Goal: Task Accomplishment & Management: Complete application form

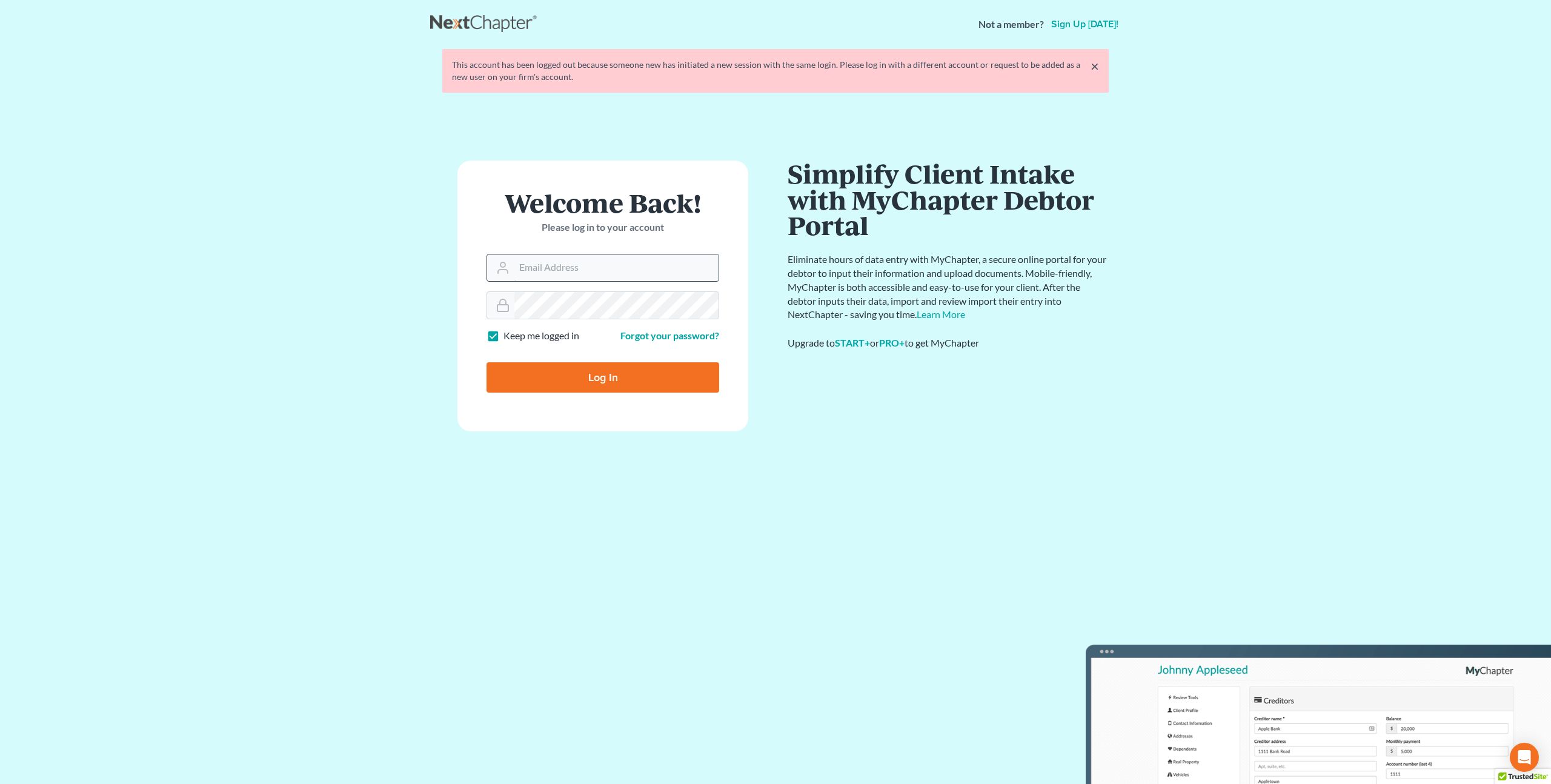
click at [586, 272] on input "Email Address" at bounding box center [616, 267] width 204 height 26
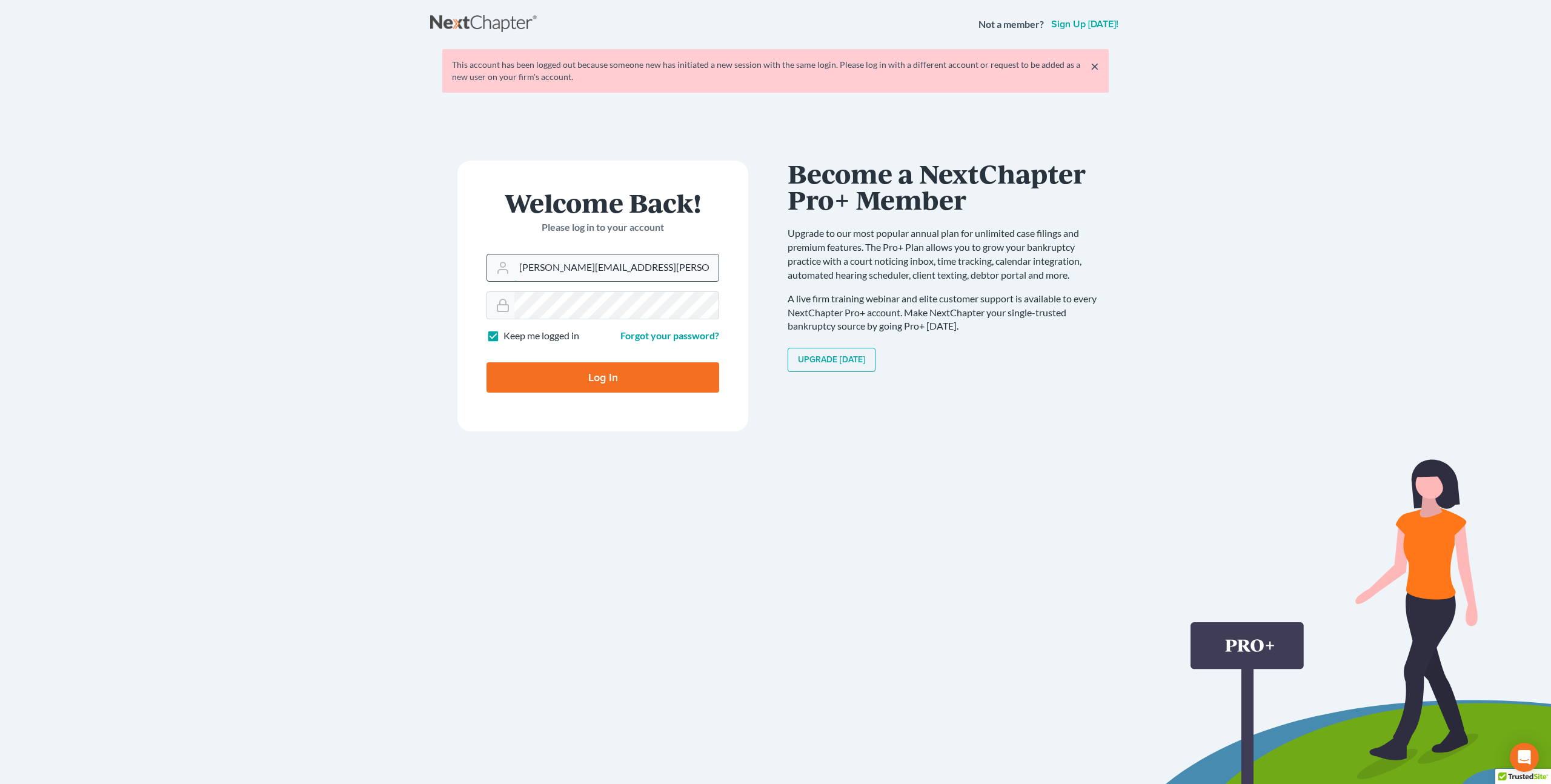
type input "[PERSON_NAME][EMAIL_ADDRESS][PERSON_NAME][DOMAIN_NAME]"
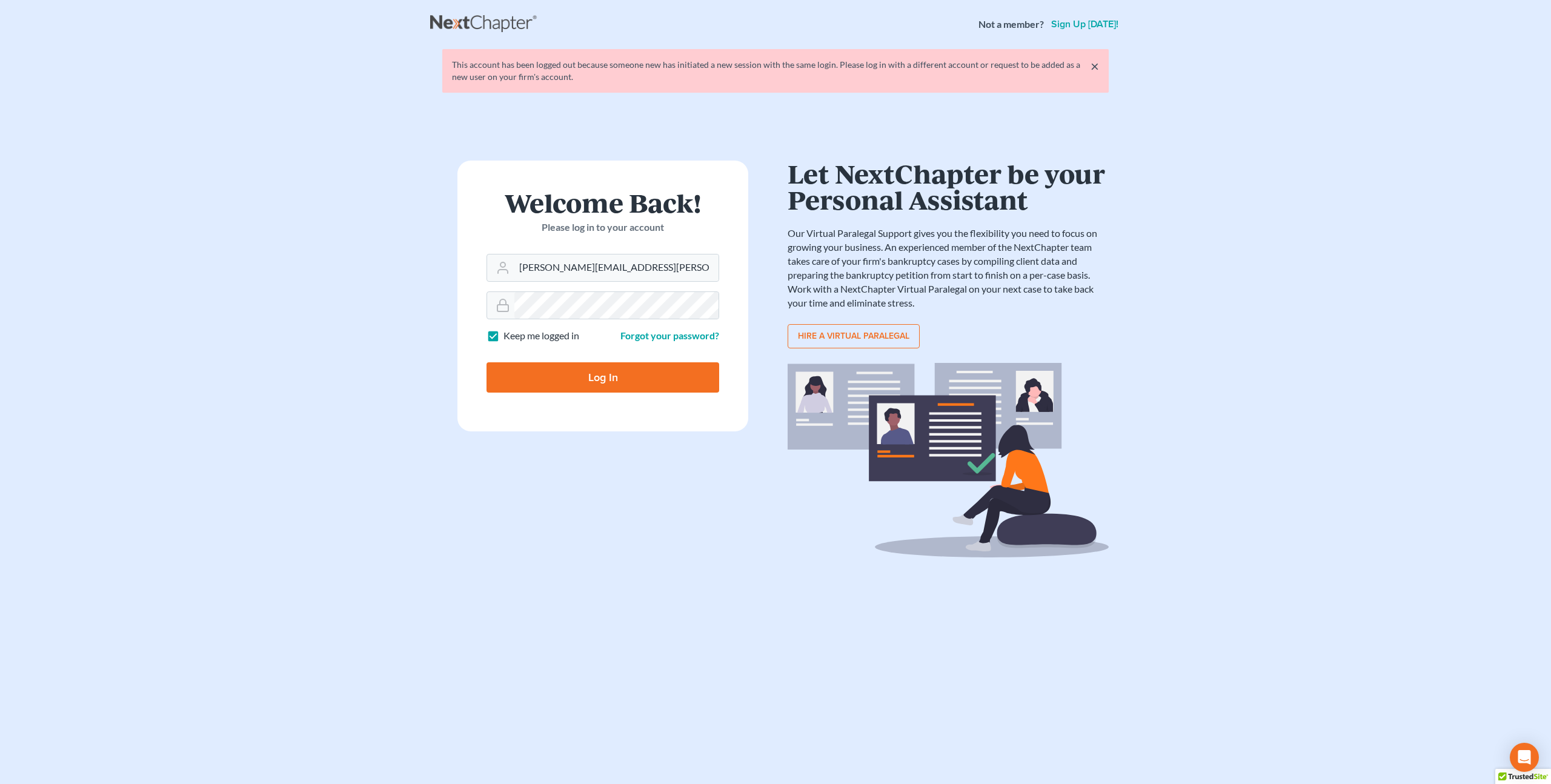
click at [595, 368] on input "Log In" at bounding box center [603, 377] width 233 height 31
type input "Thinking..."
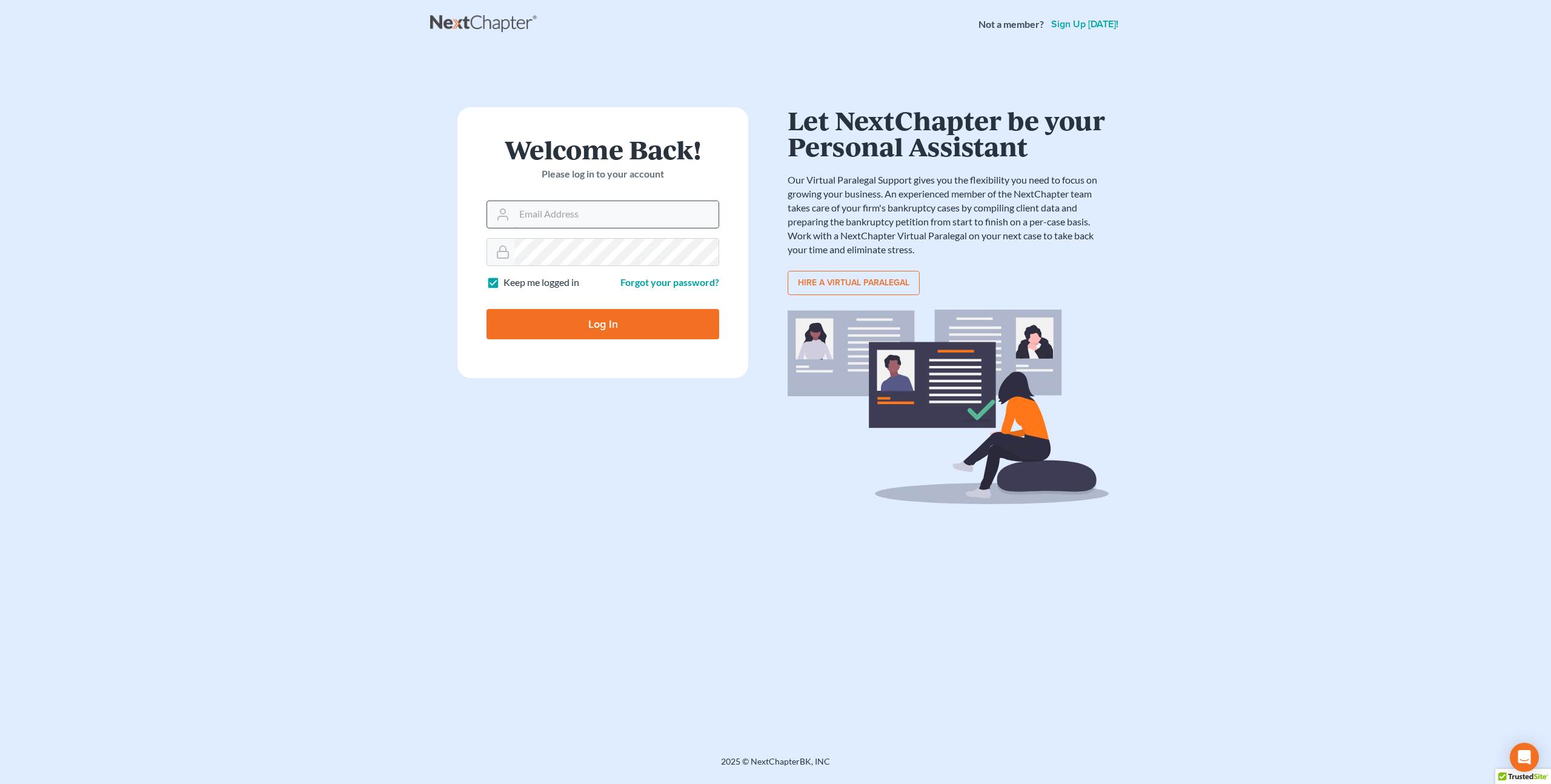
click at [570, 225] on input "Email Address" at bounding box center [616, 215] width 204 height 26
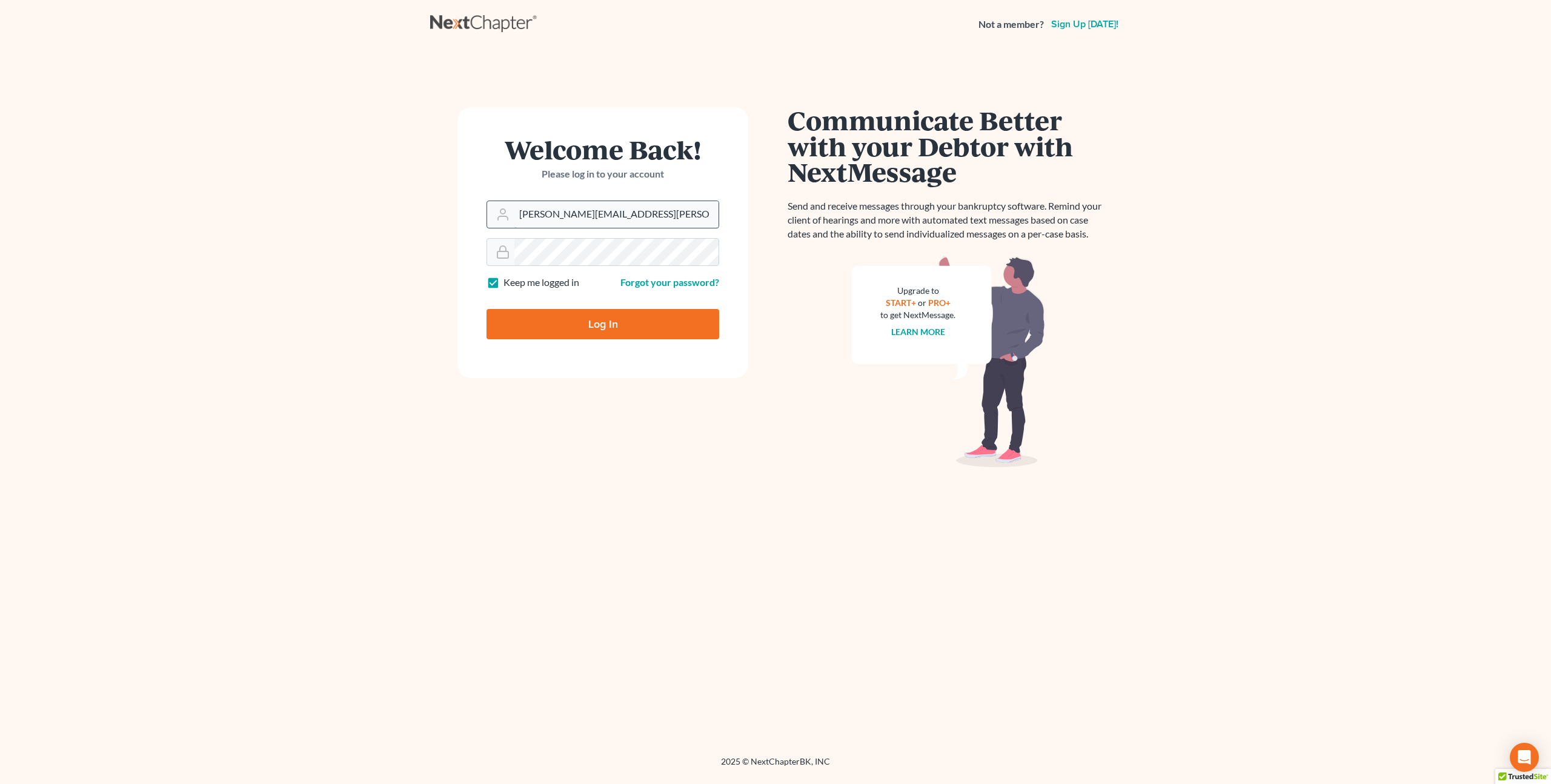
type input "[PERSON_NAME][EMAIL_ADDRESS][PERSON_NAME][DOMAIN_NAME]"
click at [487, 309] on input "Log In" at bounding box center [603, 324] width 233 height 31
type input "Thinking..."
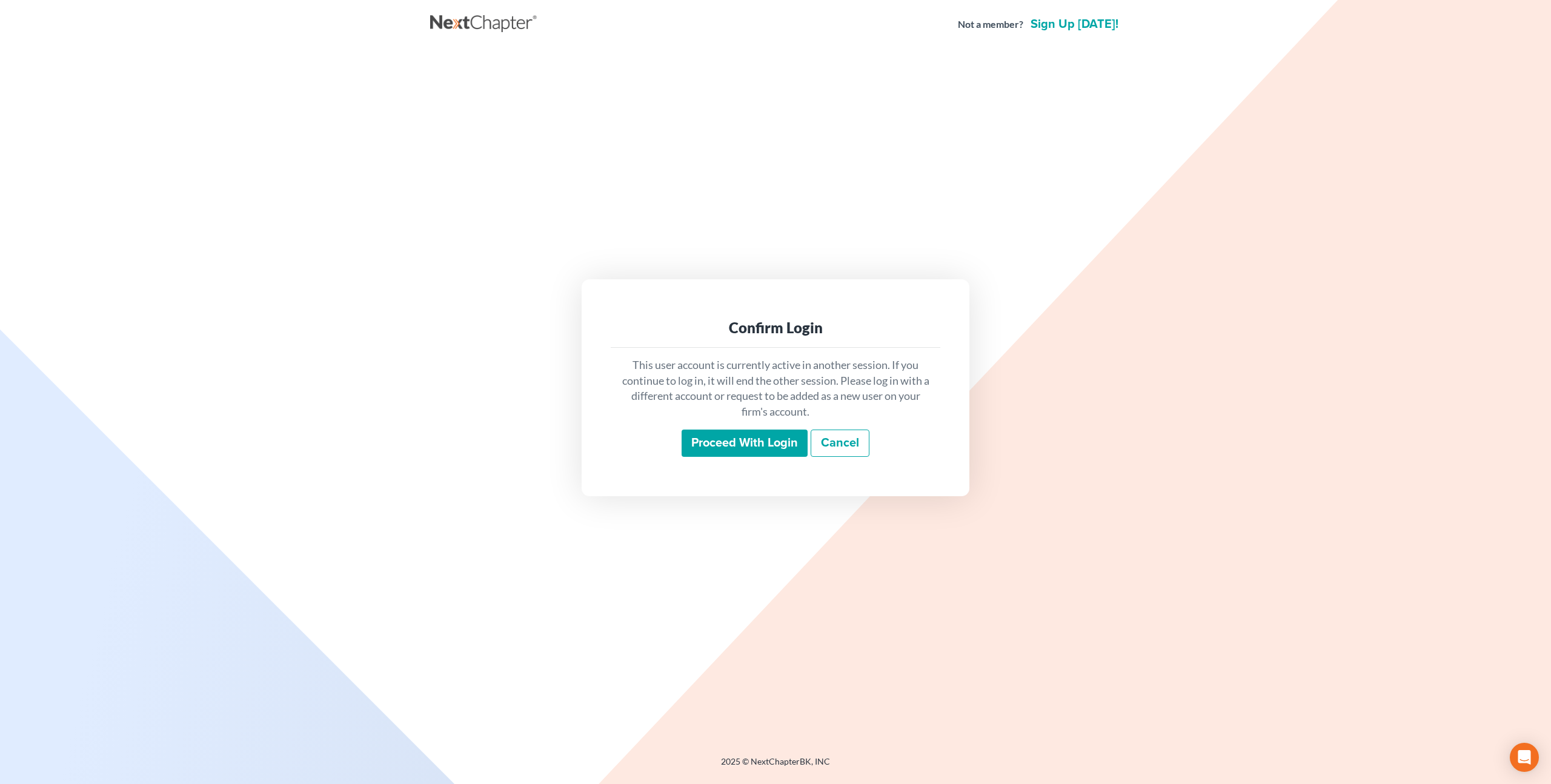
click at [763, 439] on input "Proceed with login" at bounding box center [745, 443] width 126 height 28
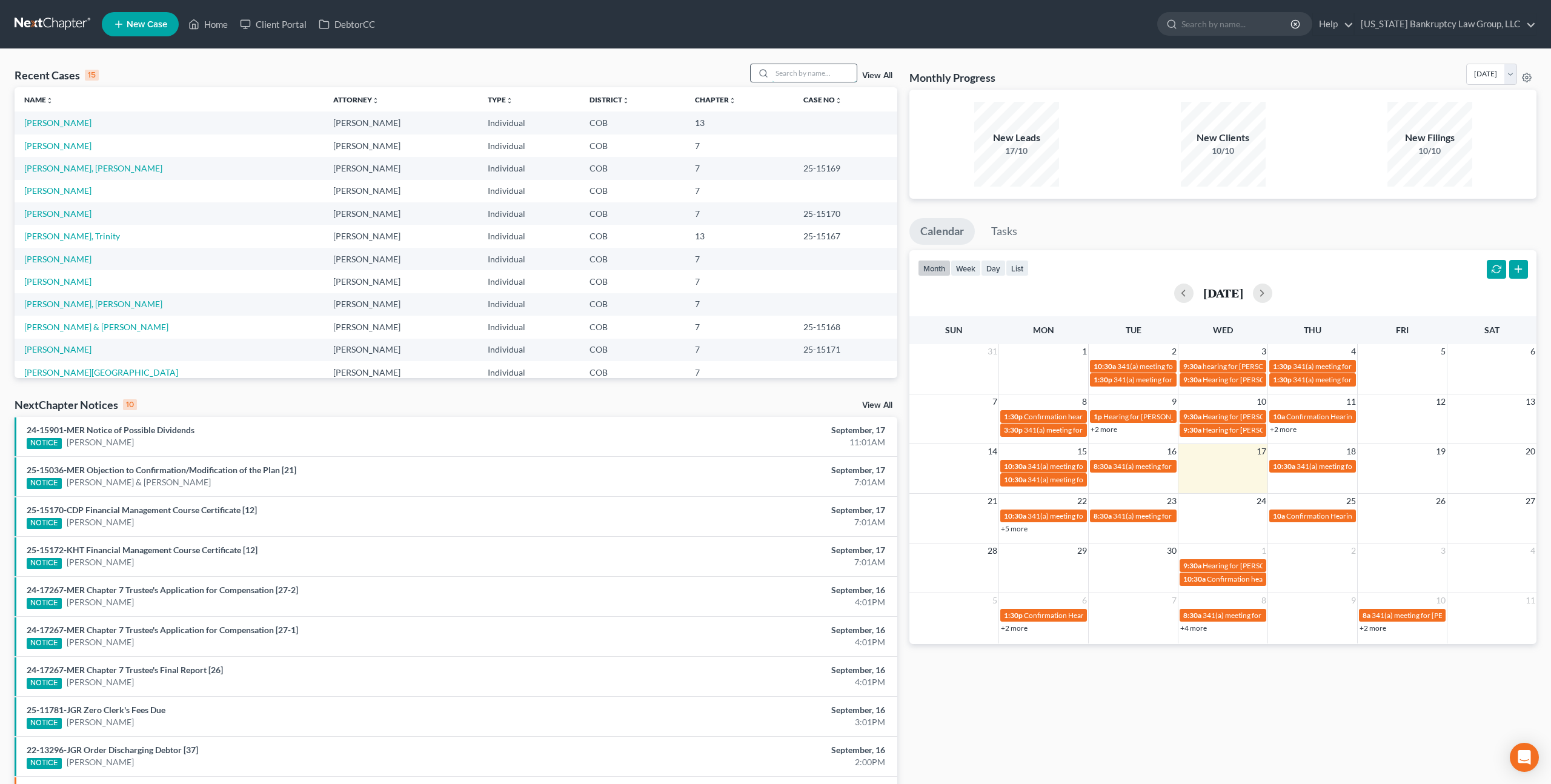
click at [785, 74] on input "search" at bounding box center [814, 73] width 85 height 17
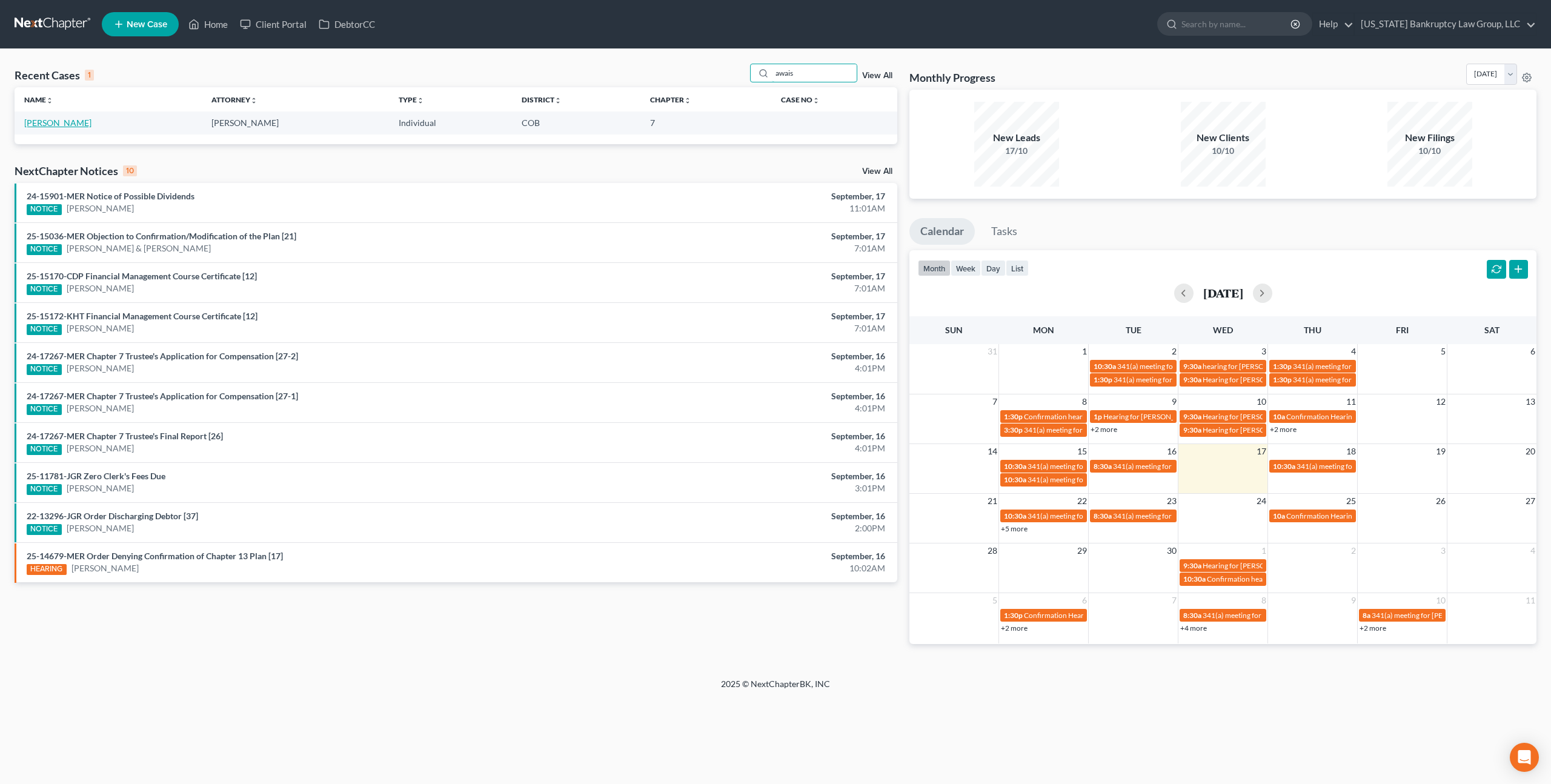
type input "awais"
click at [78, 125] on link "[PERSON_NAME]" at bounding box center [57, 122] width 67 height 10
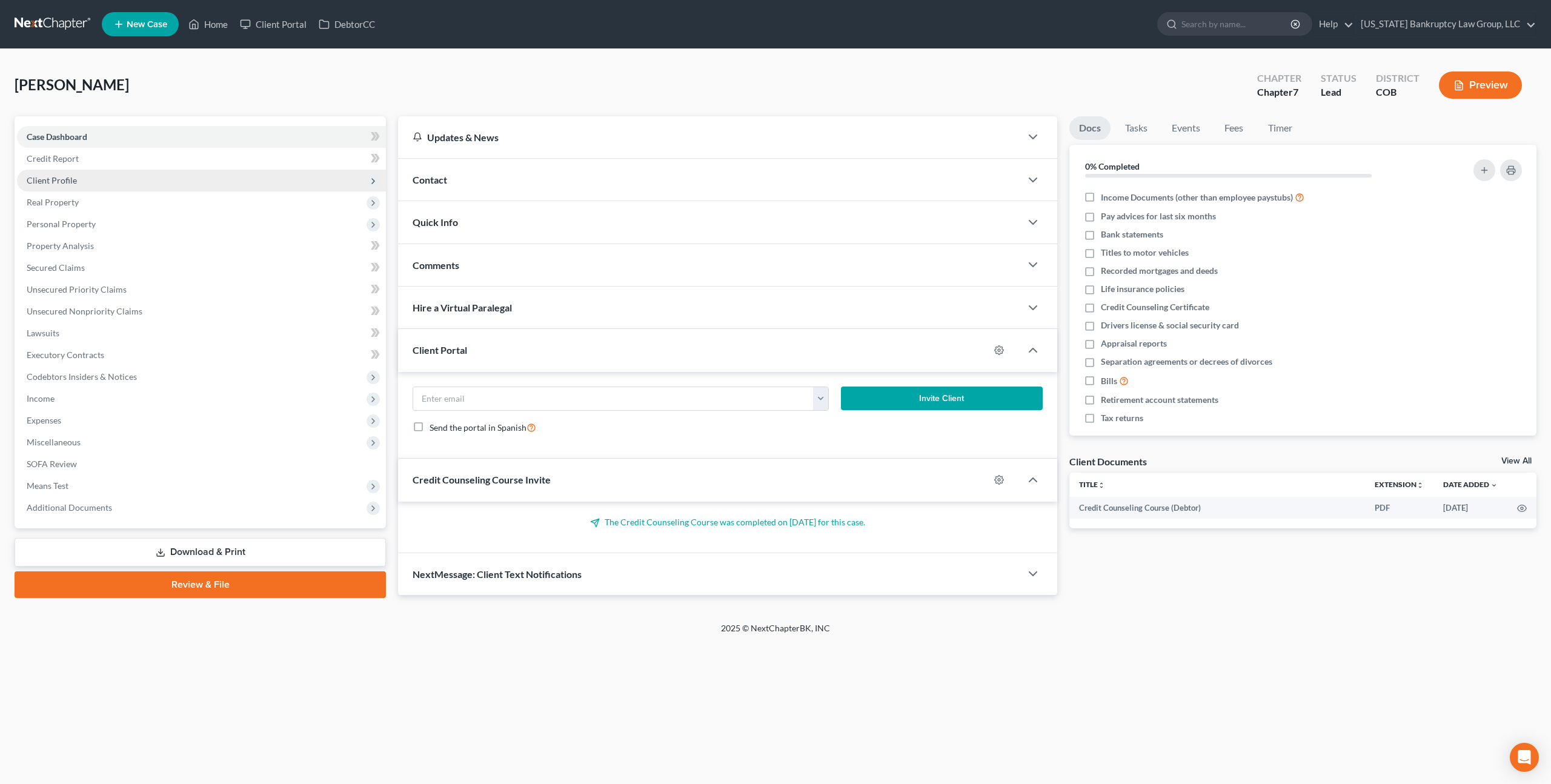
click at [63, 181] on span "Client Profile" at bounding box center [51, 180] width 50 height 10
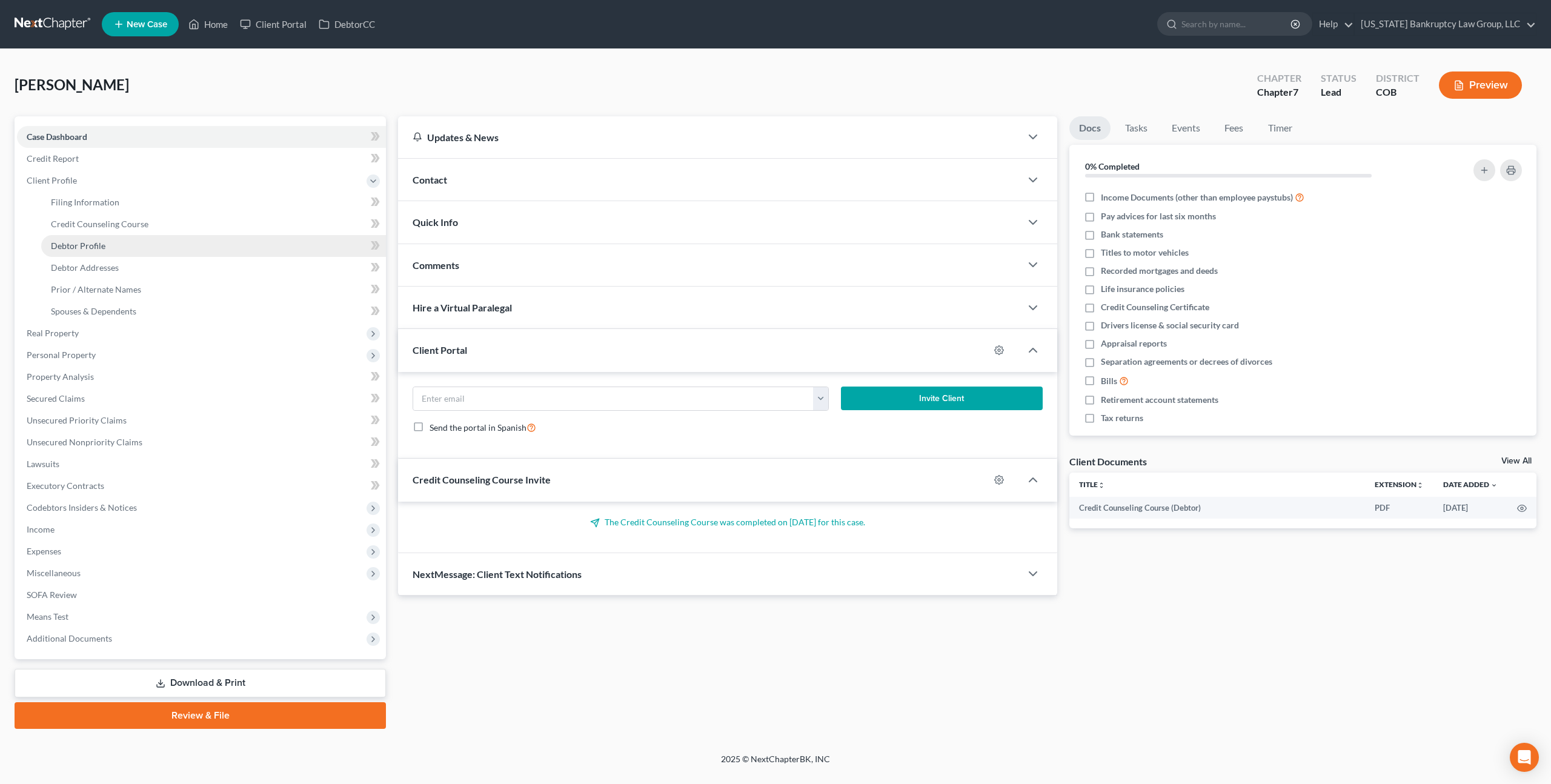
click at [97, 246] on span "Debtor Profile" at bounding box center [78, 245] width 54 height 10
select select "1"
select select "3"
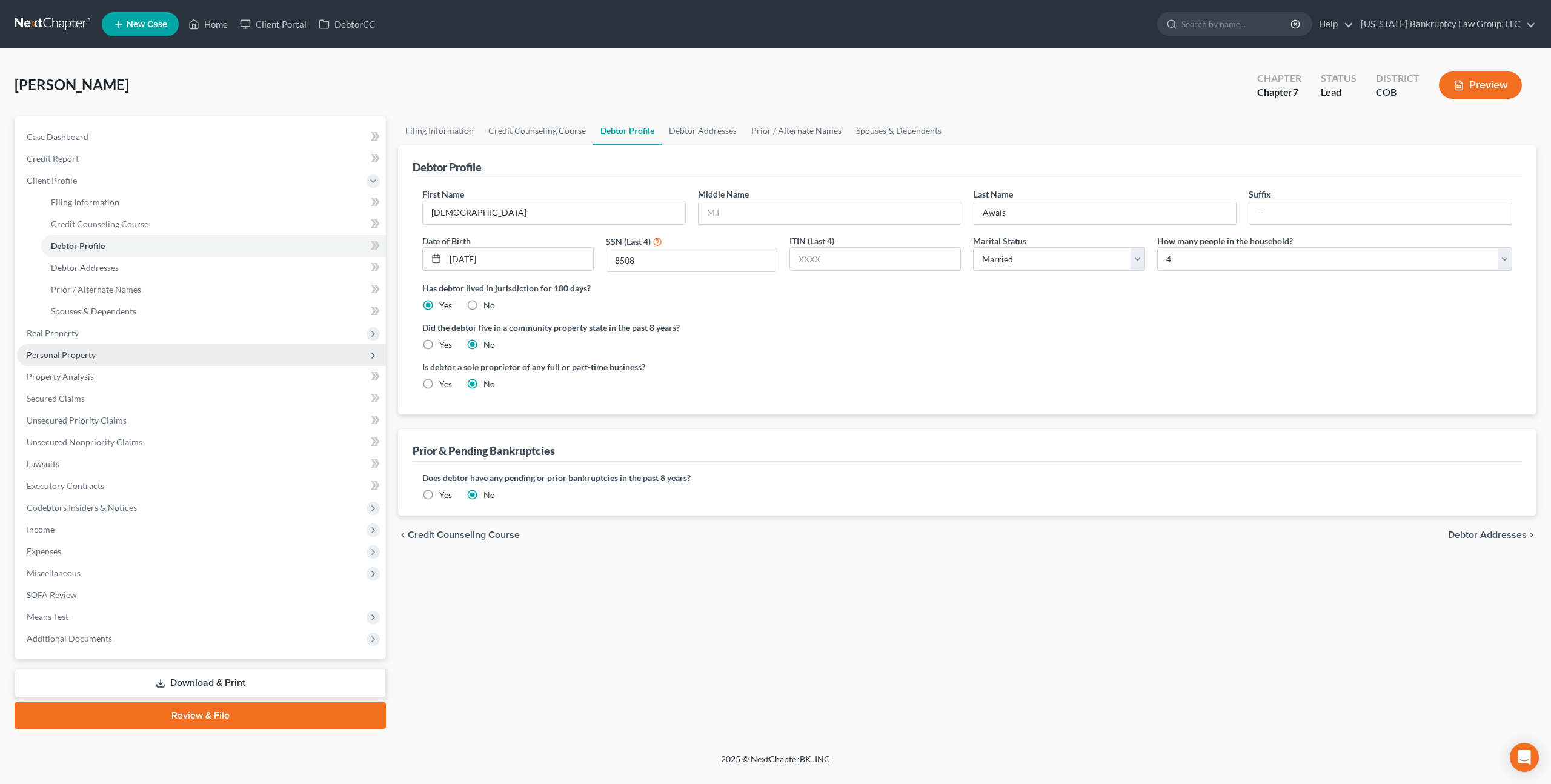
click at [77, 357] on span "Personal Property" at bounding box center [61, 355] width 69 height 10
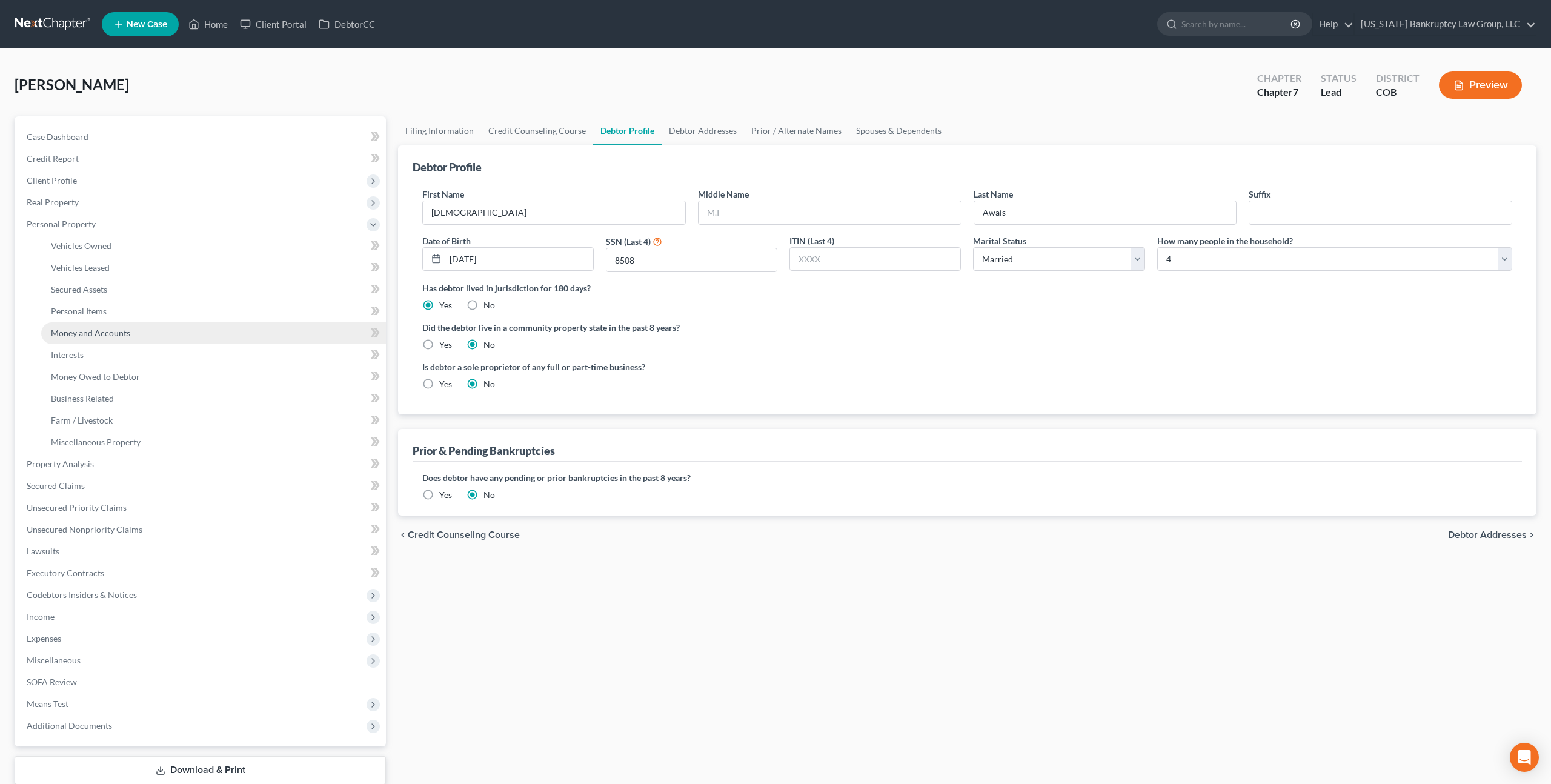
click at [99, 334] on span "Money and Accounts" at bounding box center [91, 333] width 79 height 10
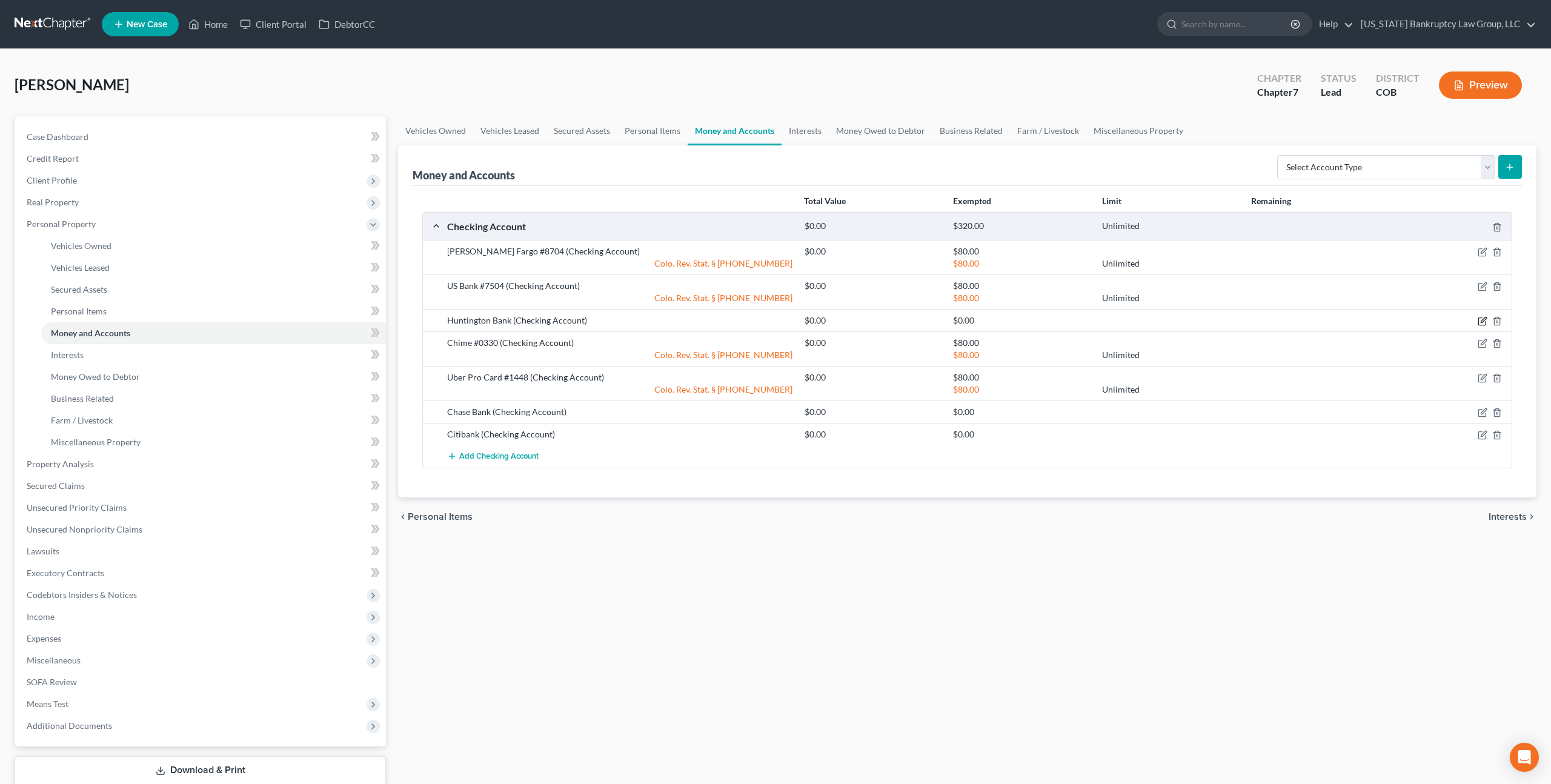
click at [1480, 320] on icon "button" at bounding box center [1483, 321] width 10 height 10
select select "5"
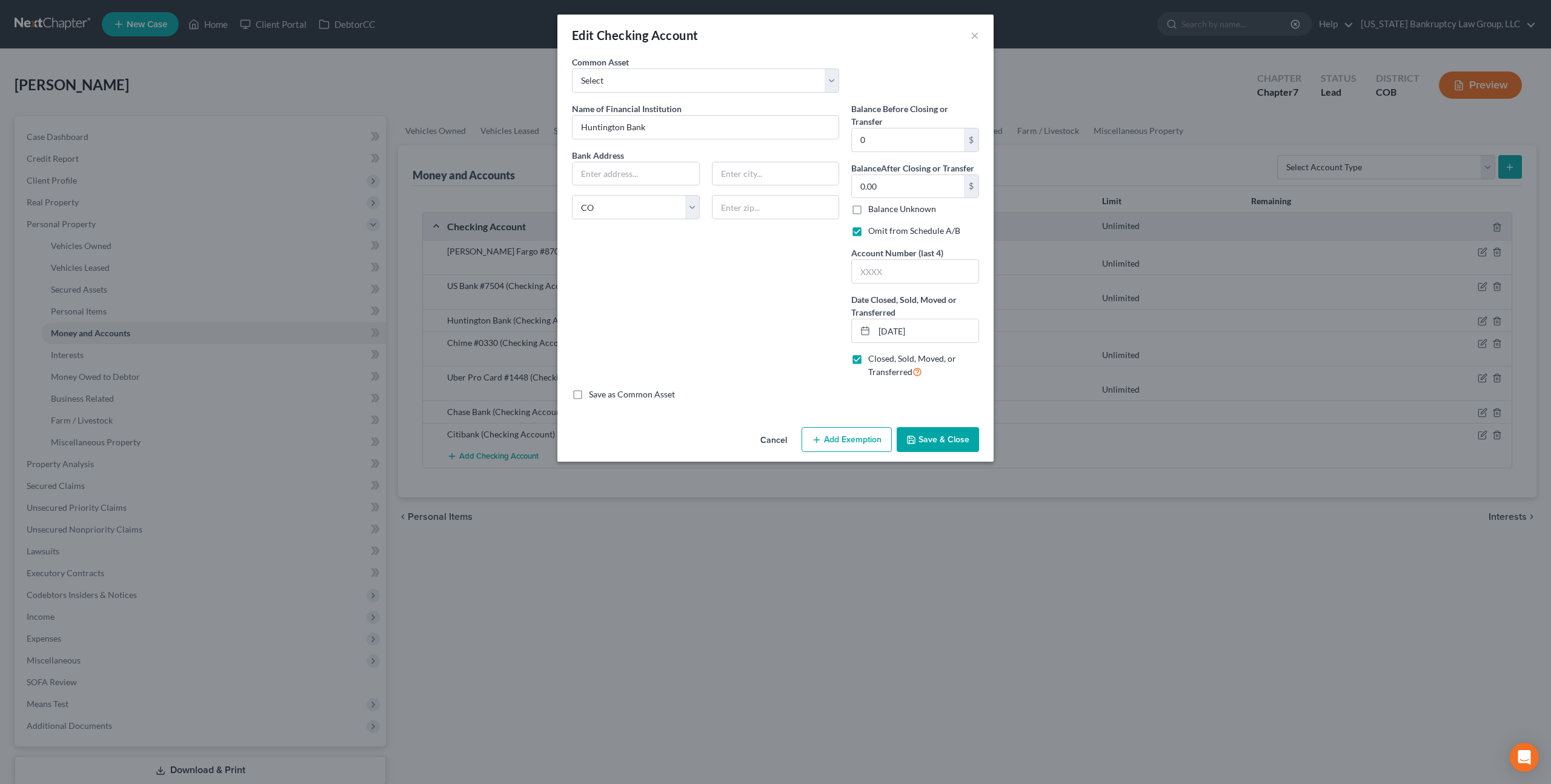
click at [938, 441] on button "Save & Close" at bounding box center [939, 440] width 83 height 26
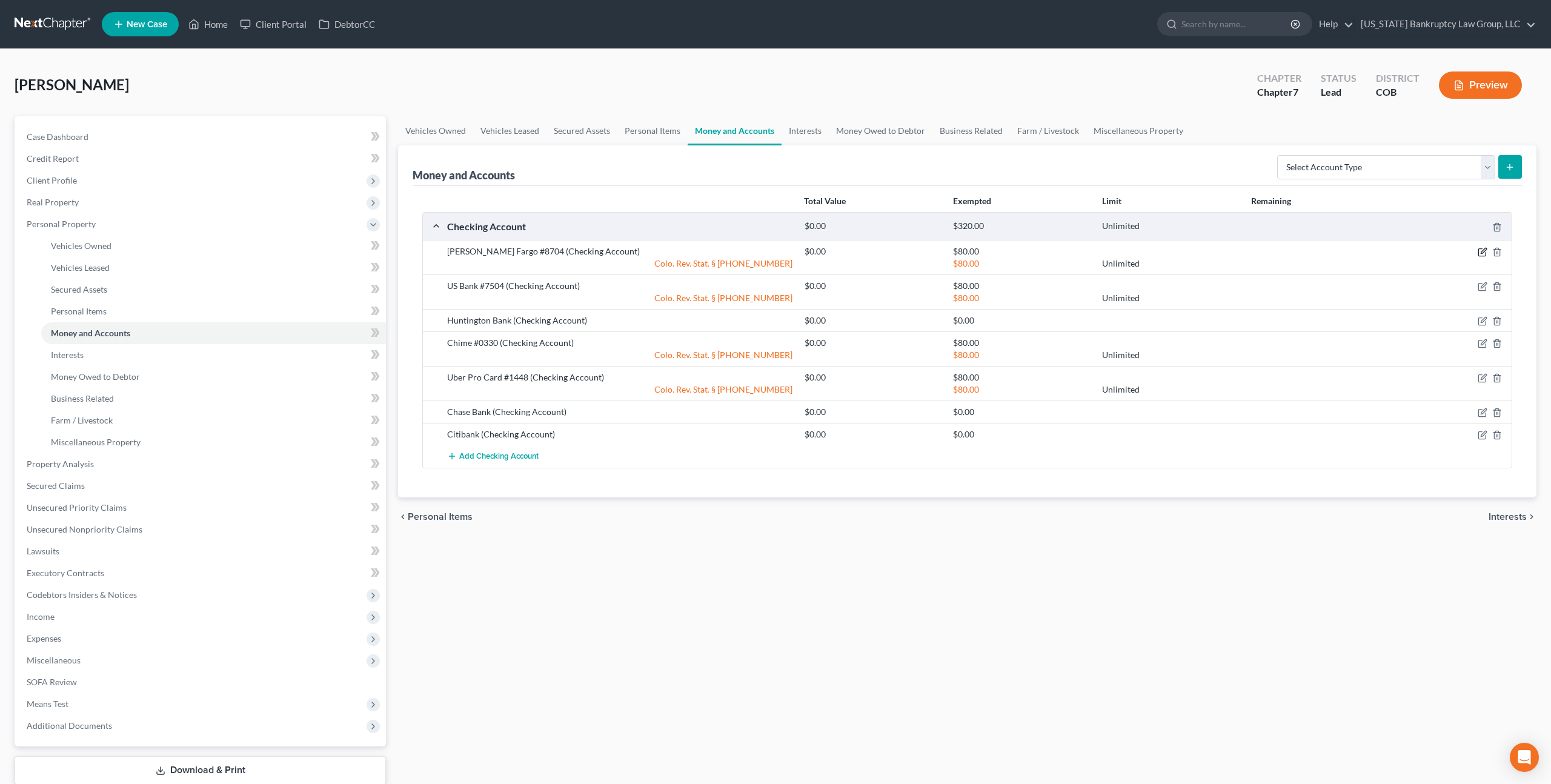
click at [1484, 252] on icon "button" at bounding box center [1483, 253] width 10 height 10
select select "1"
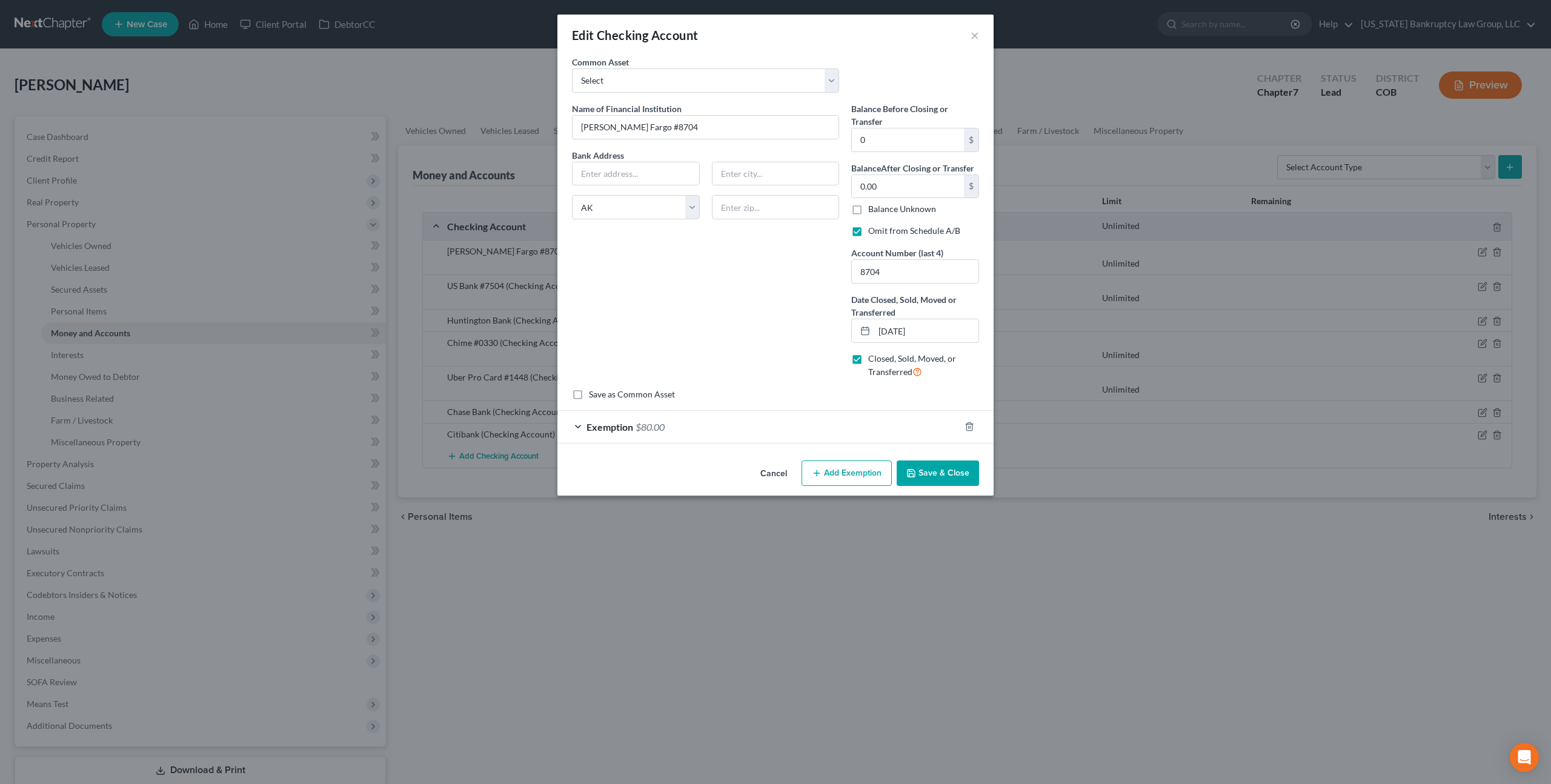
click at [934, 479] on button "Save & Close" at bounding box center [939, 473] width 83 height 26
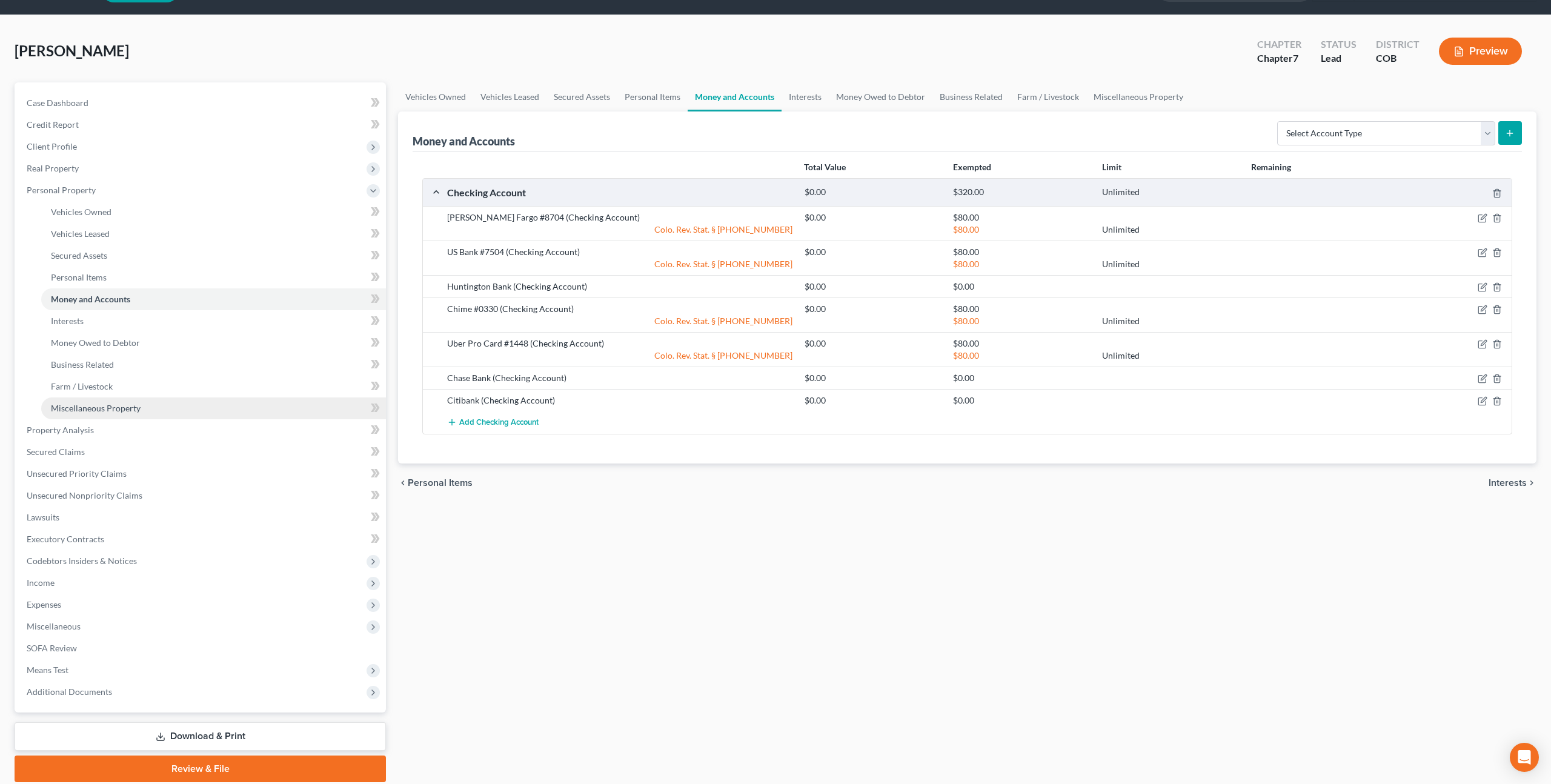
scroll to position [36, 0]
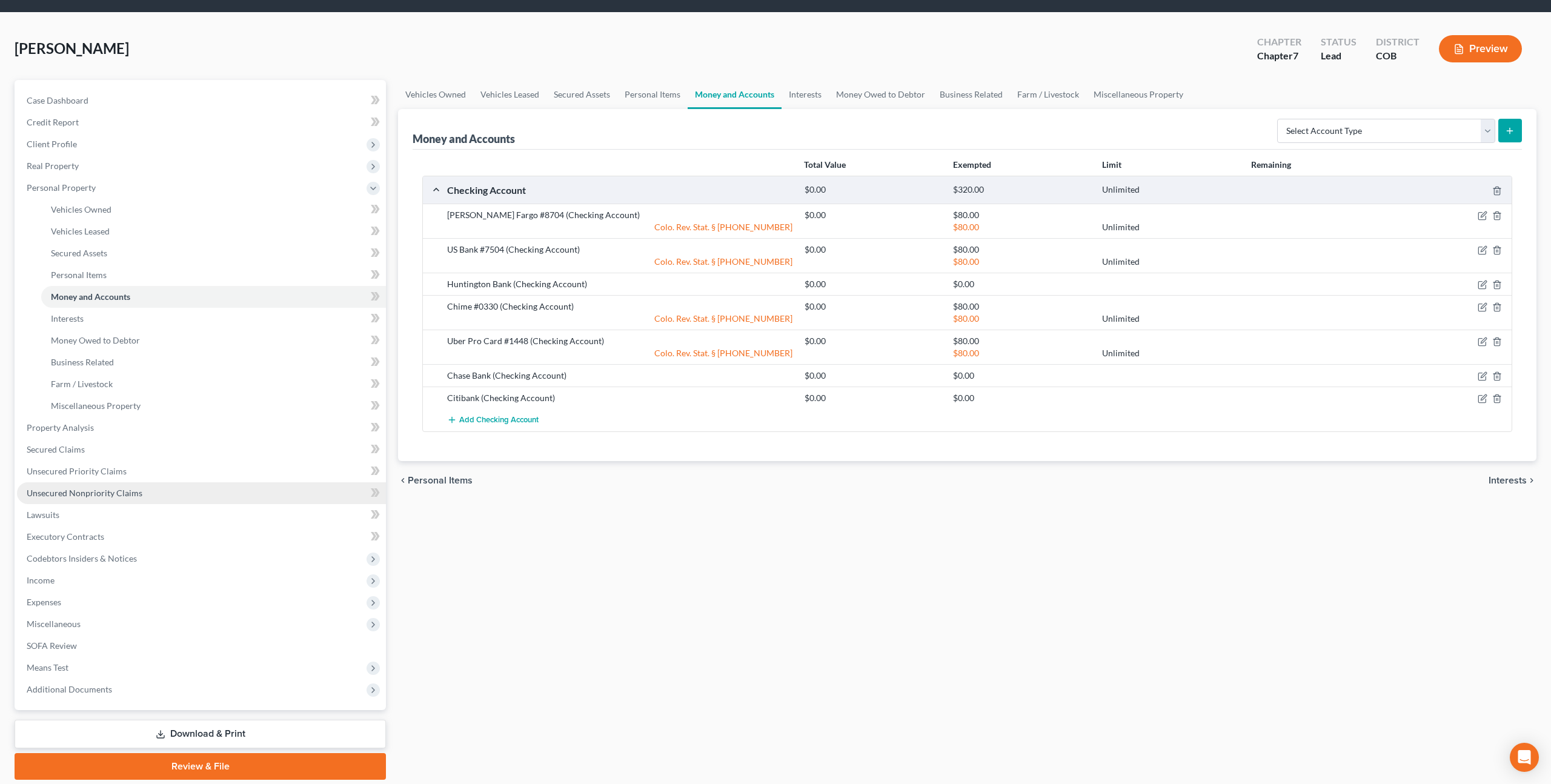
click at [127, 493] on span "Unsecured Nonpriority Claims" at bounding box center [84, 493] width 116 height 10
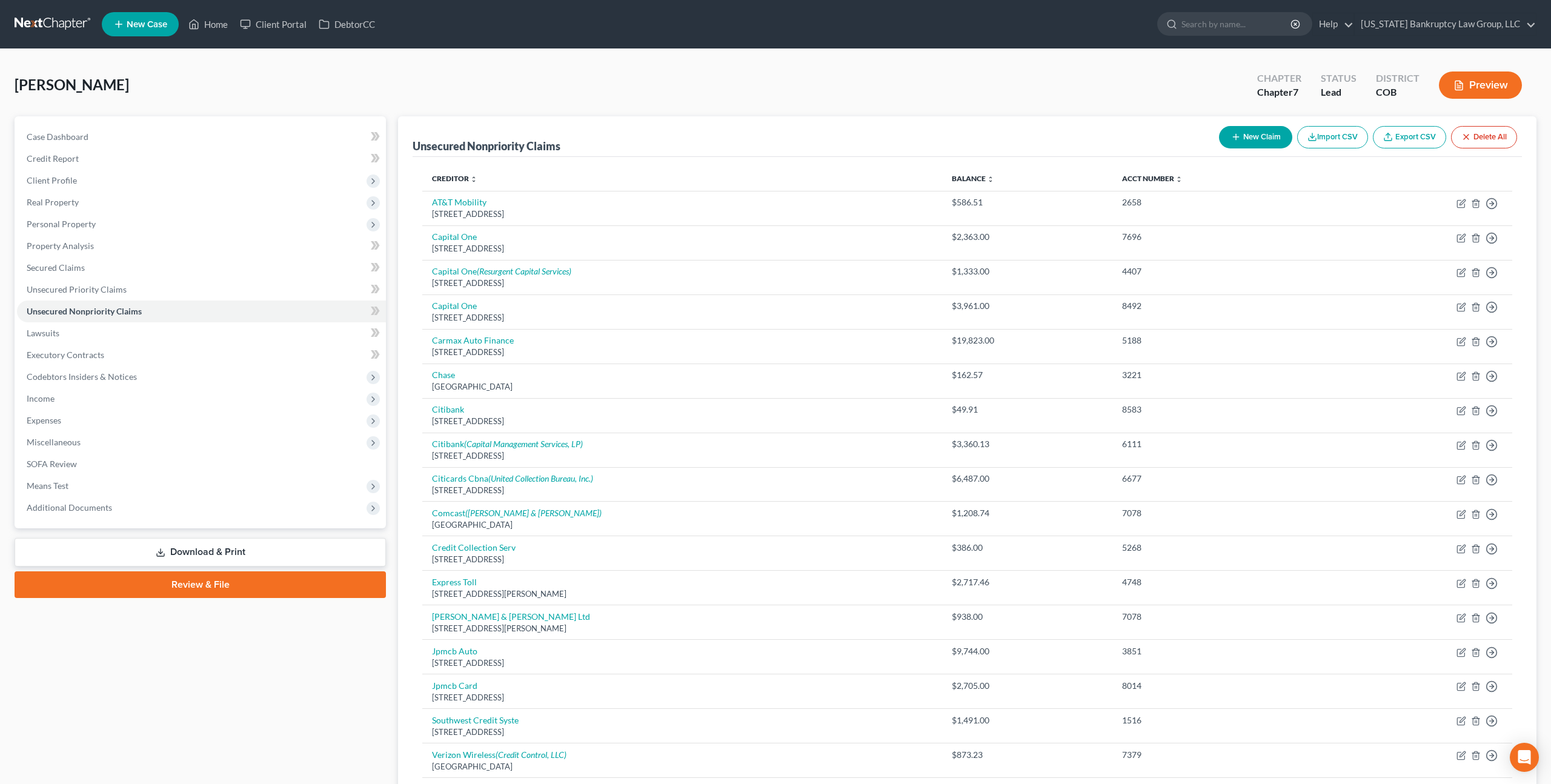
click at [1245, 141] on button "New Claim" at bounding box center [1255, 137] width 73 height 22
select select "0"
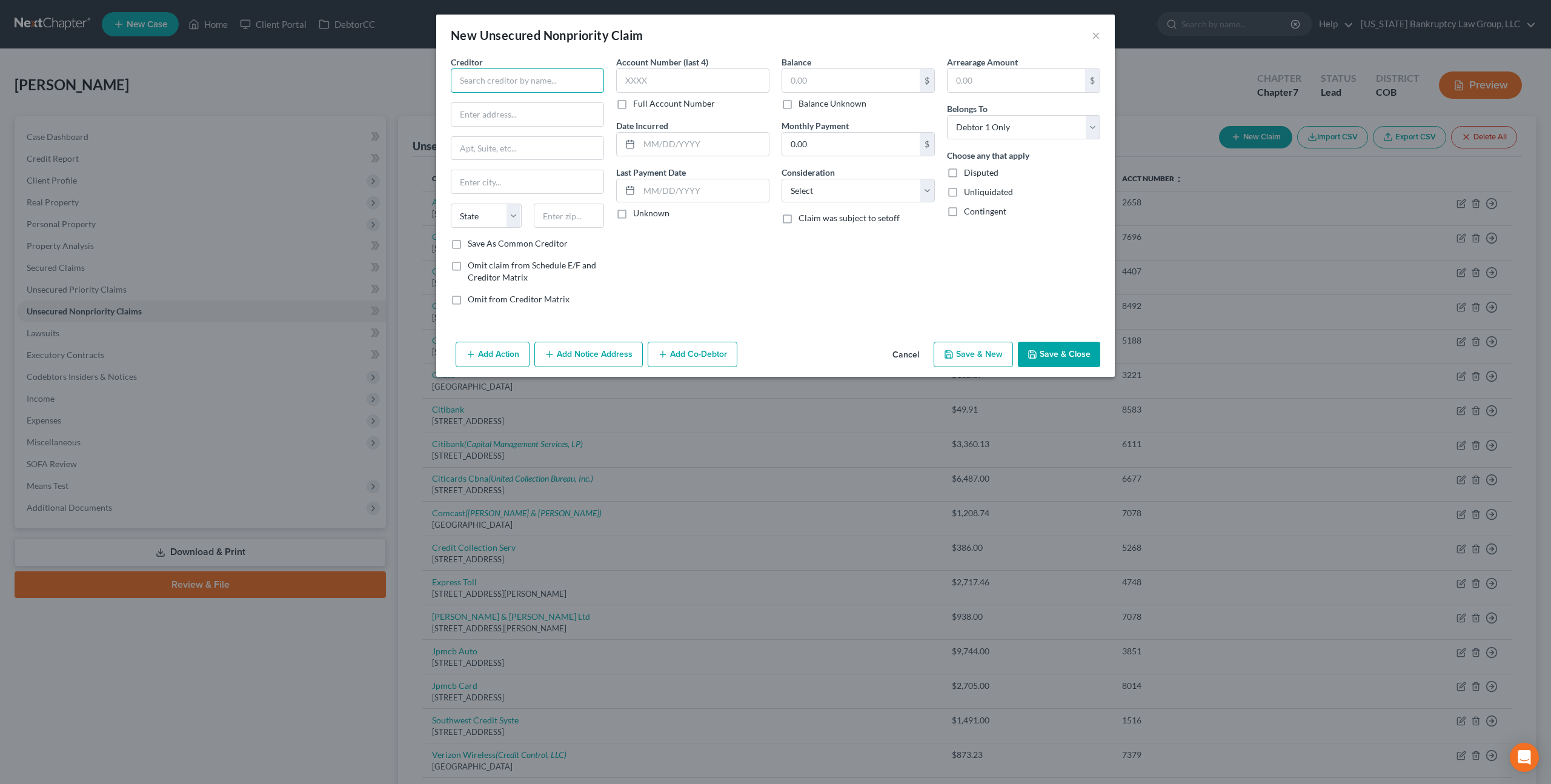
click at [507, 76] on input "text" at bounding box center [527, 80] width 154 height 24
click at [508, 101] on div "First Bank Credit Card Center" at bounding box center [523, 102] width 126 height 12
type input "First Bank Credit Card Center"
type input "PO Box 150427"
type input "Denver"
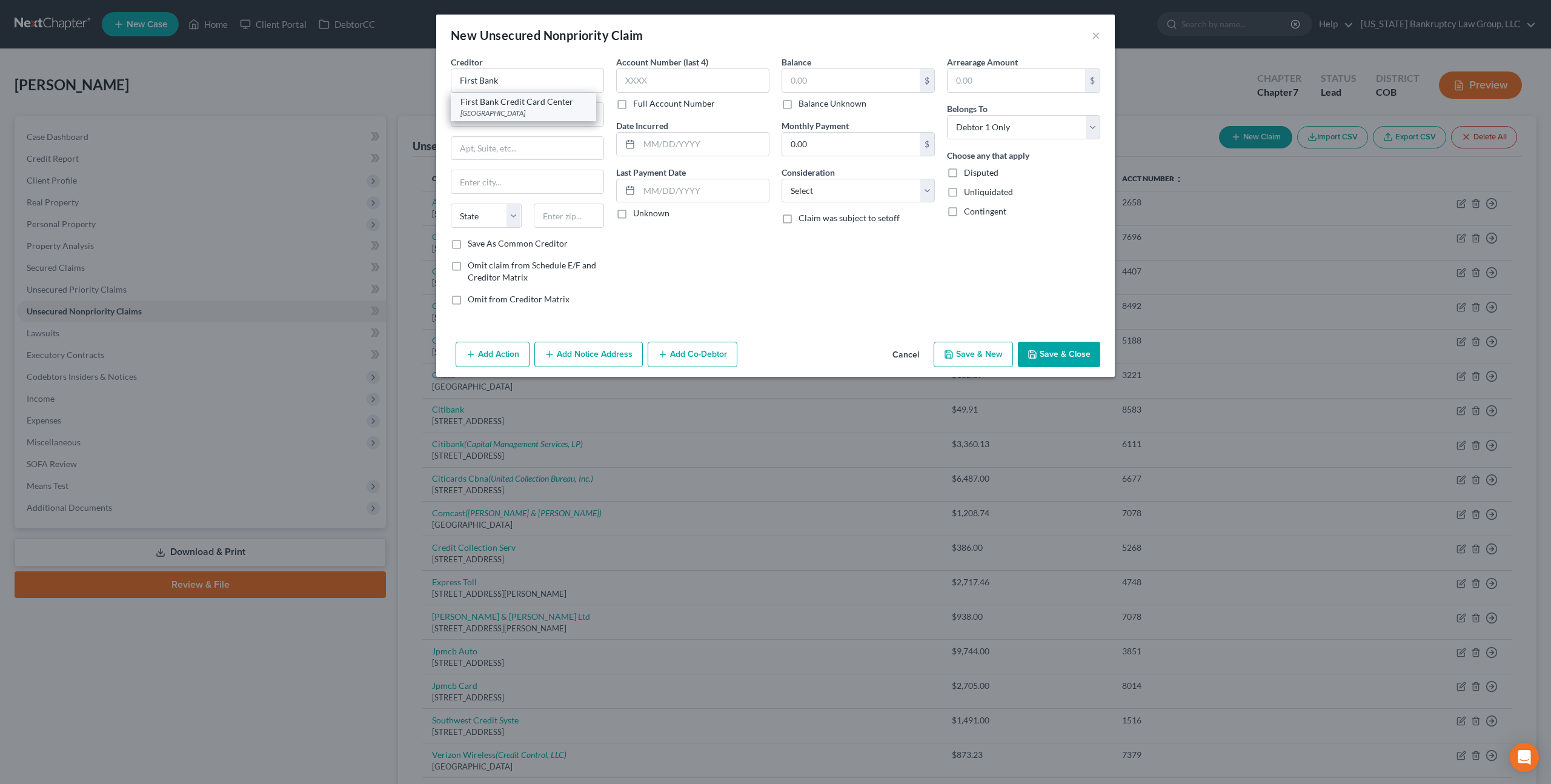
select select "5"
type input "80215"
click at [532, 117] on input "PO Box 150427" at bounding box center [527, 115] width 152 height 23
type input "PO Box 150097"
type input "Lakewood"
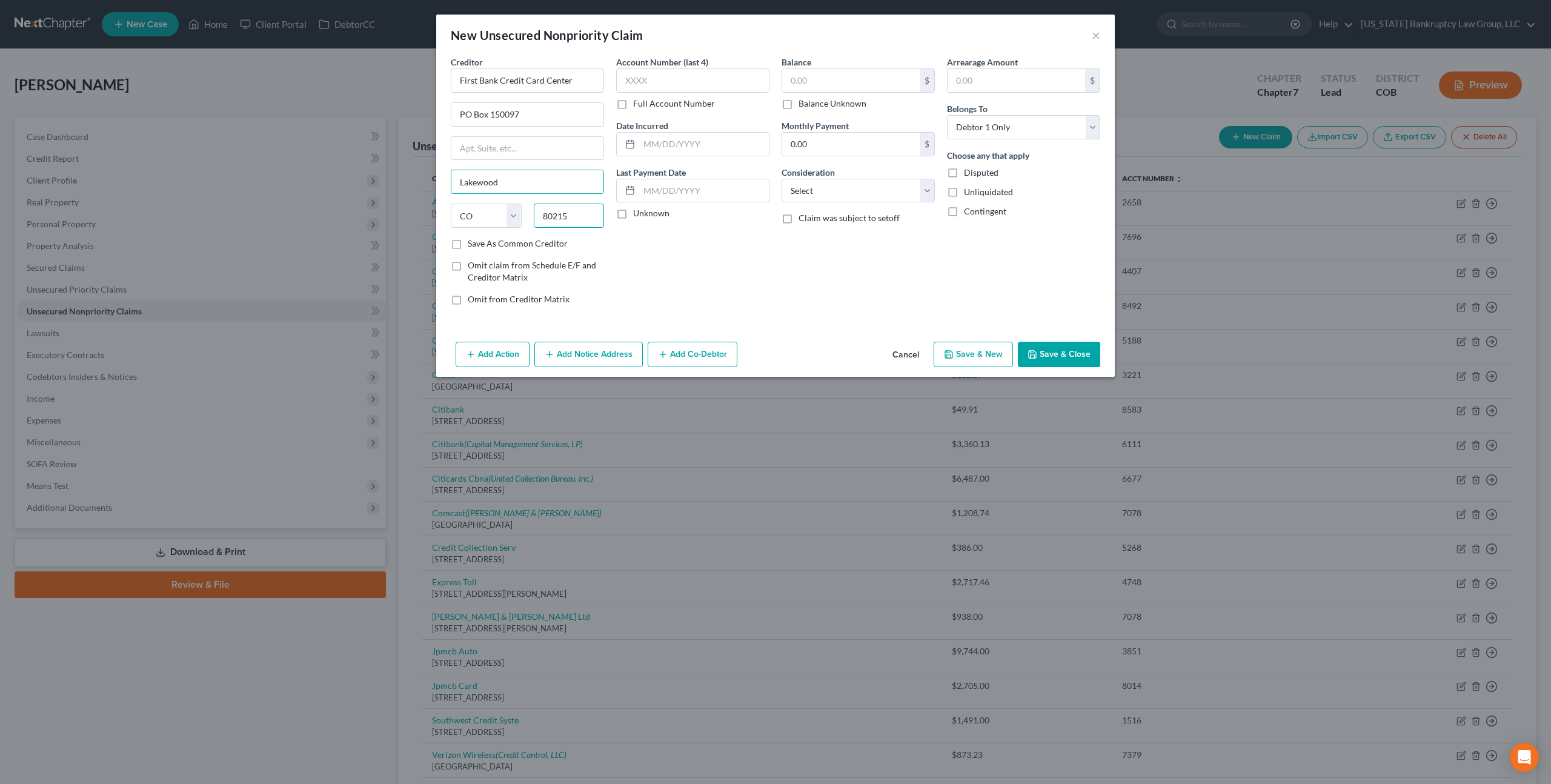
click at [580, 222] on input "80215" at bounding box center [570, 215] width 71 height 24
type input "80215-0097"
click at [638, 76] on input "text" at bounding box center [693, 80] width 154 height 24
type input "0121"
click at [831, 192] on select "Select Cable / Satellite Services Collection Agency Credit Card Debt Debt Couns…" at bounding box center [858, 191] width 154 height 24
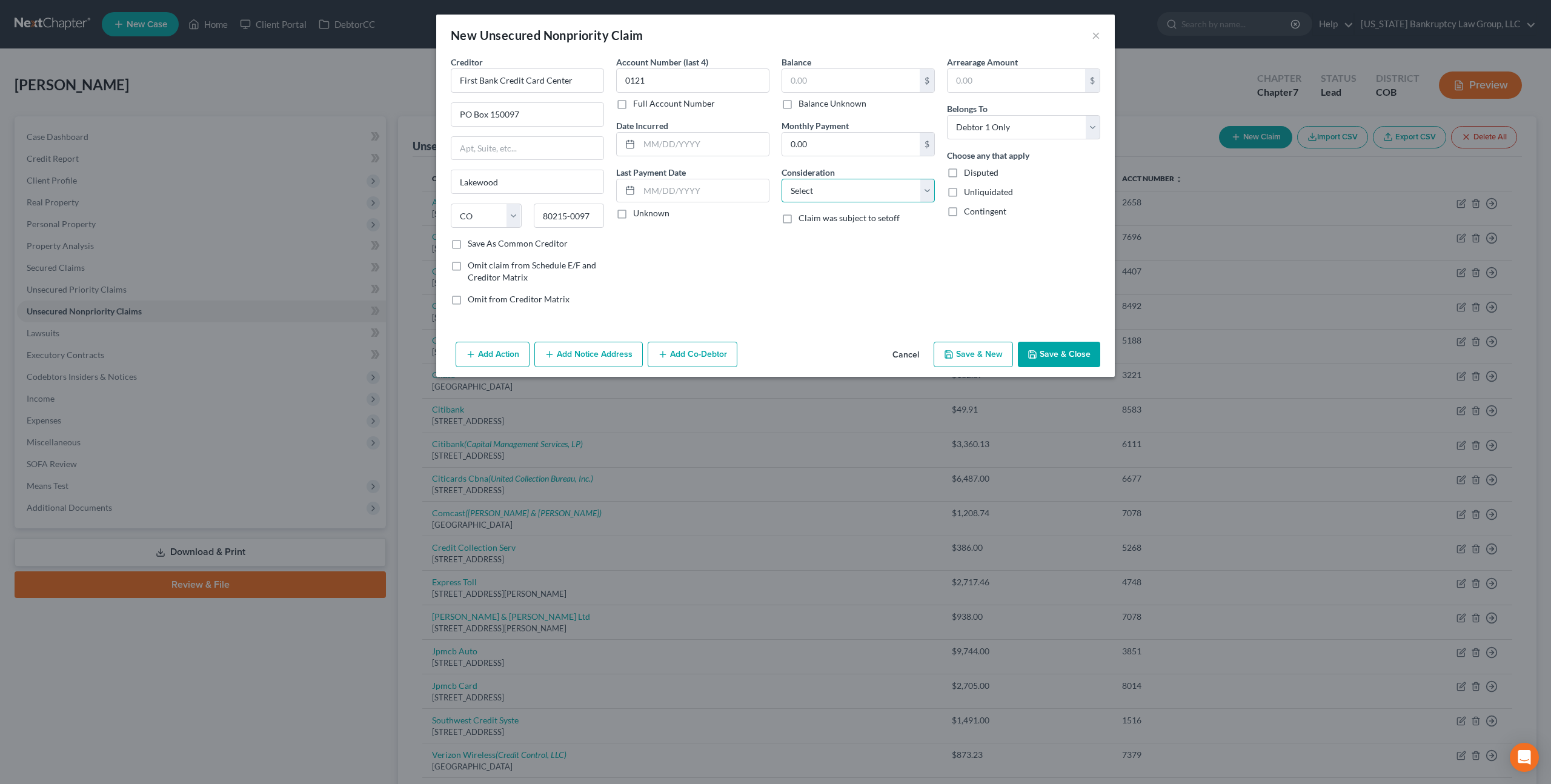
select select "15"
click at [782, 179] on select "Select Cable / Satellite Services Collection Agency Credit Card Debt Debt Couns…" at bounding box center [858, 191] width 154 height 24
click at [798, 82] on input "text" at bounding box center [851, 81] width 138 height 23
type input "990.57"
click at [1053, 347] on button "Save & Close" at bounding box center [1059, 354] width 83 height 26
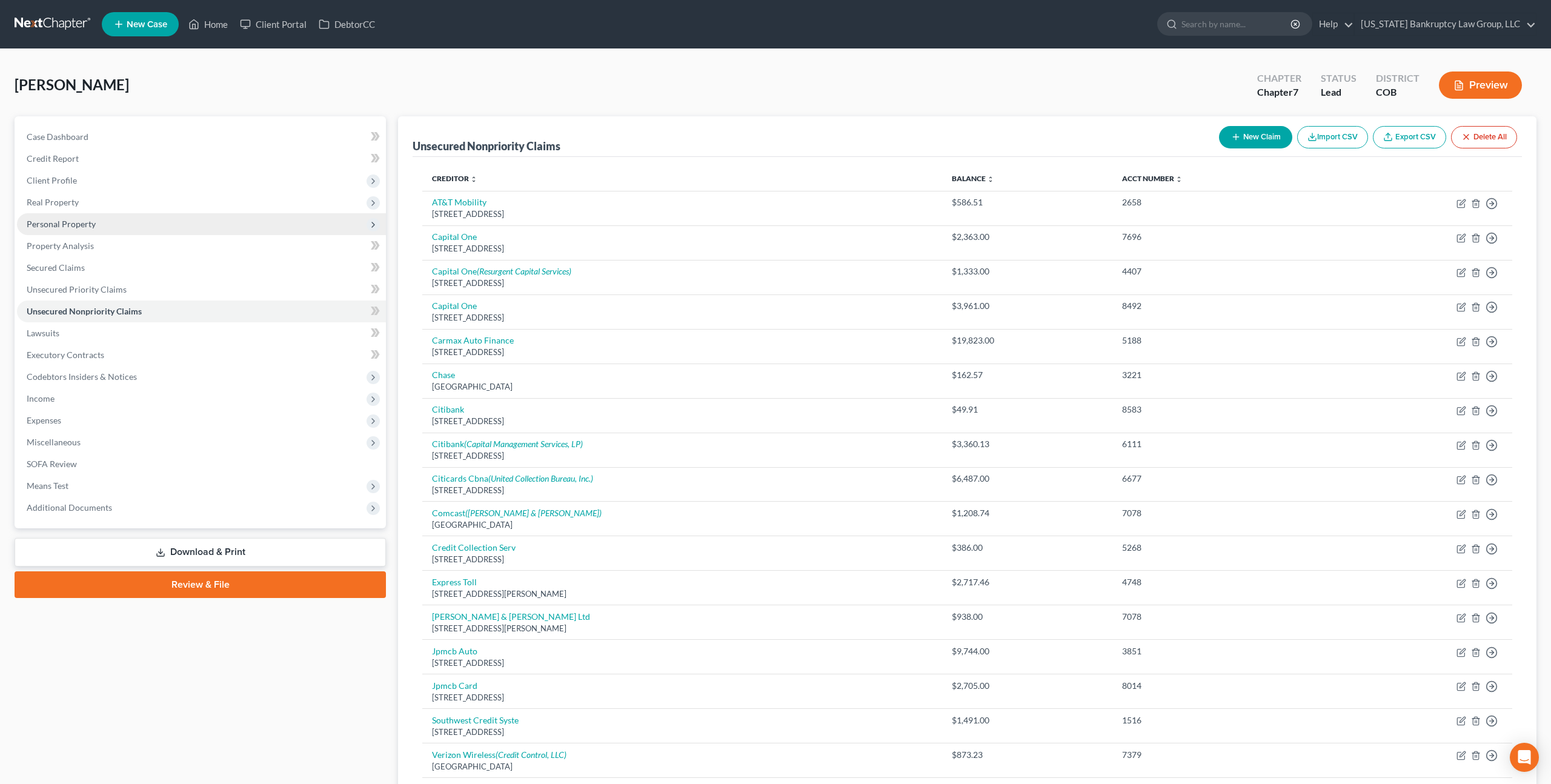
click at [77, 225] on span "Personal Property" at bounding box center [61, 224] width 69 height 10
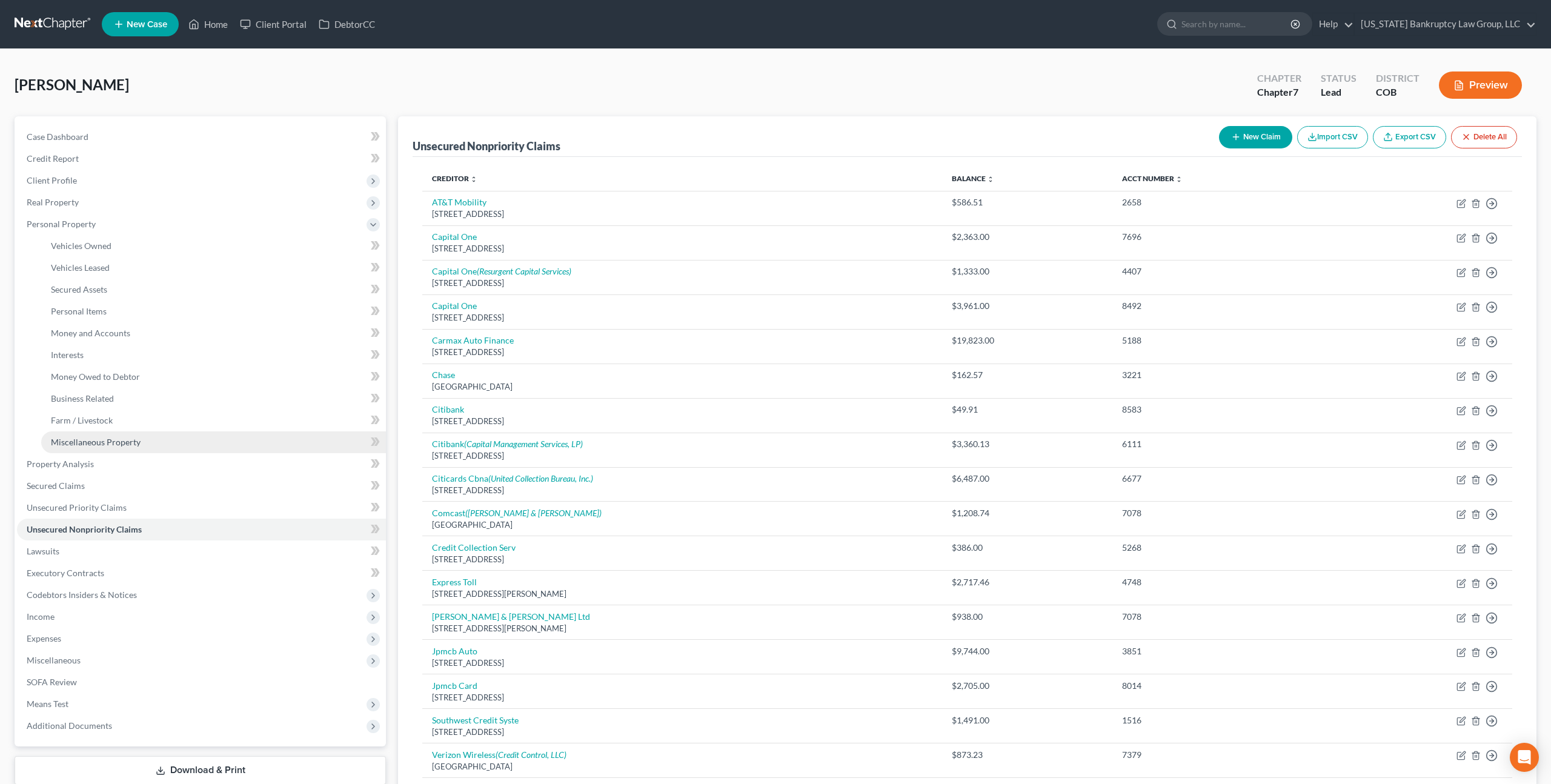
click at [113, 438] on span "Miscellaneous Property" at bounding box center [96, 442] width 90 height 10
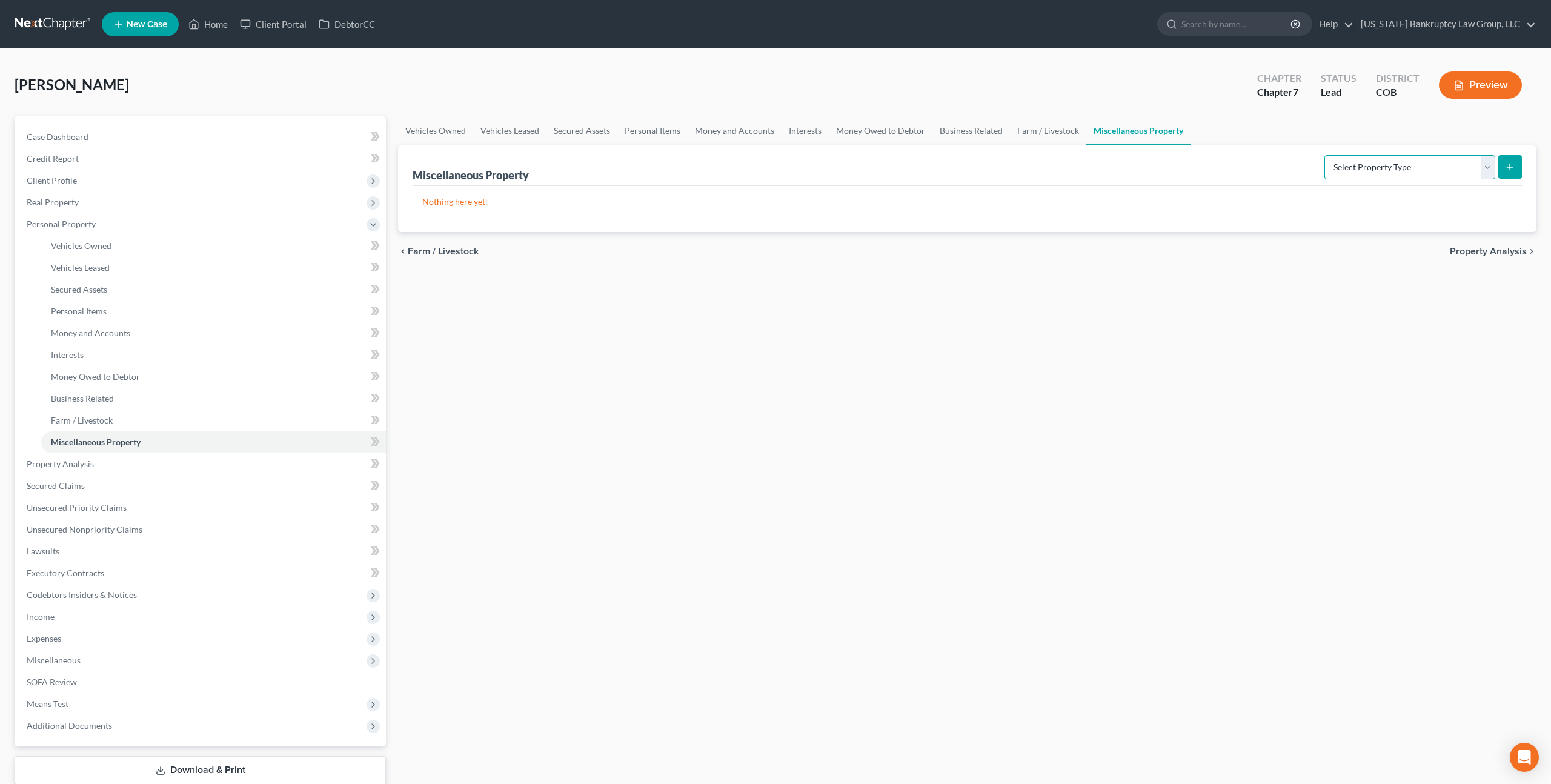
click at [1388, 168] on select "Select Property Type Assigned for Creditor Benefit Within 1 Year Holding for An…" at bounding box center [1410, 167] width 171 height 24
select select "stored_within_1_year"
click at [1325, 155] on select "Select Property Type Assigned for Creditor Benefit Within 1 Year Holding for An…" at bounding box center [1410, 167] width 171 height 24
click at [1508, 168] on line "submit" at bounding box center [1511, 168] width 6 height 0
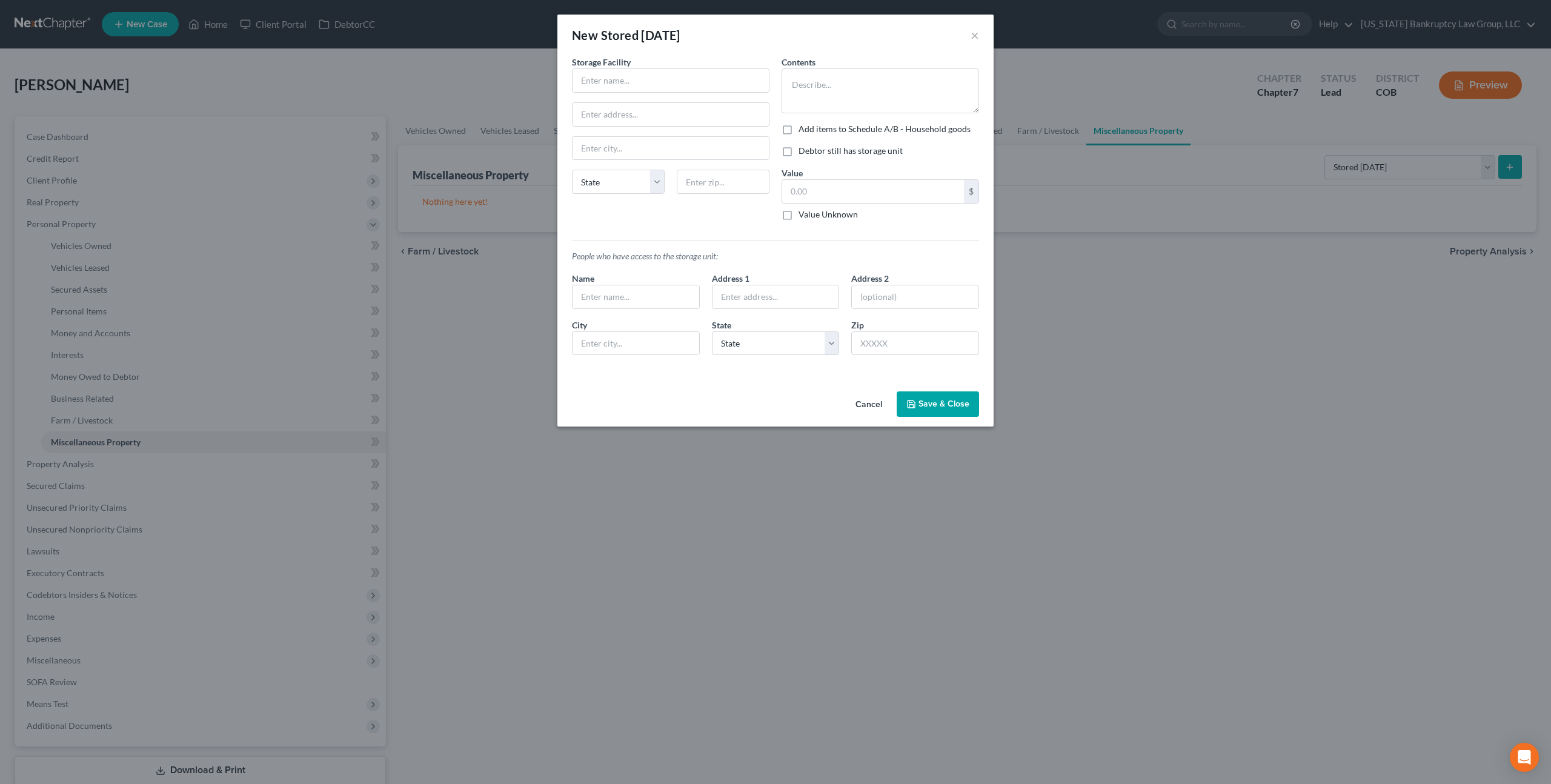
click at [874, 399] on button "Cancel" at bounding box center [869, 404] width 46 height 24
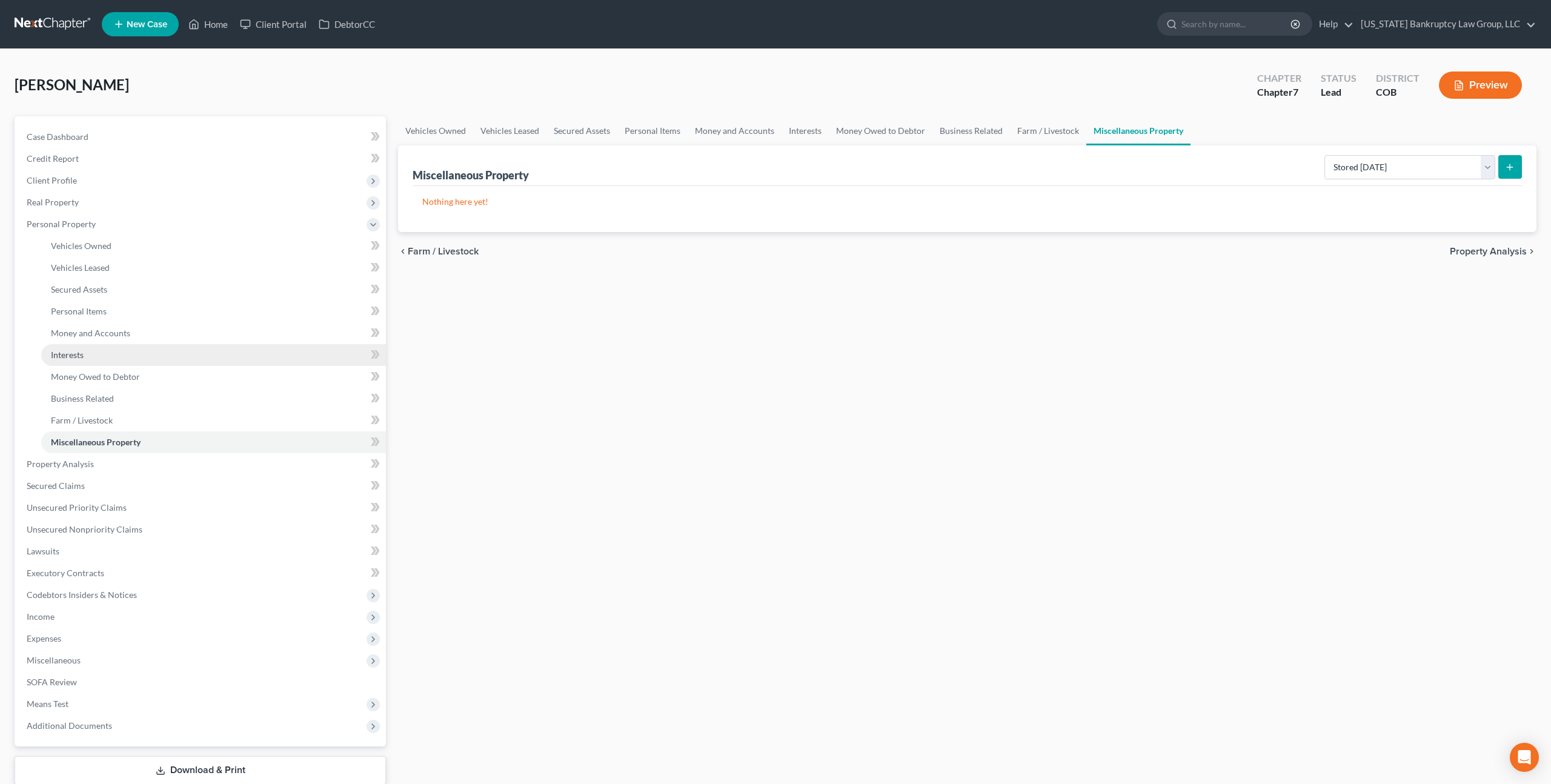
click at [90, 354] on link "Interests" at bounding box center [214, 355] width 345 height 21
click at [1426, 171] on select "Select Interest Type 401K Annuity Bond Education IRA Government Bond Government…" at bounding box center [1430, 167] width 130 height 24
click at [715, 130] on link "Money and Accounts" at bounding box center [735, 130] width 94 height 29
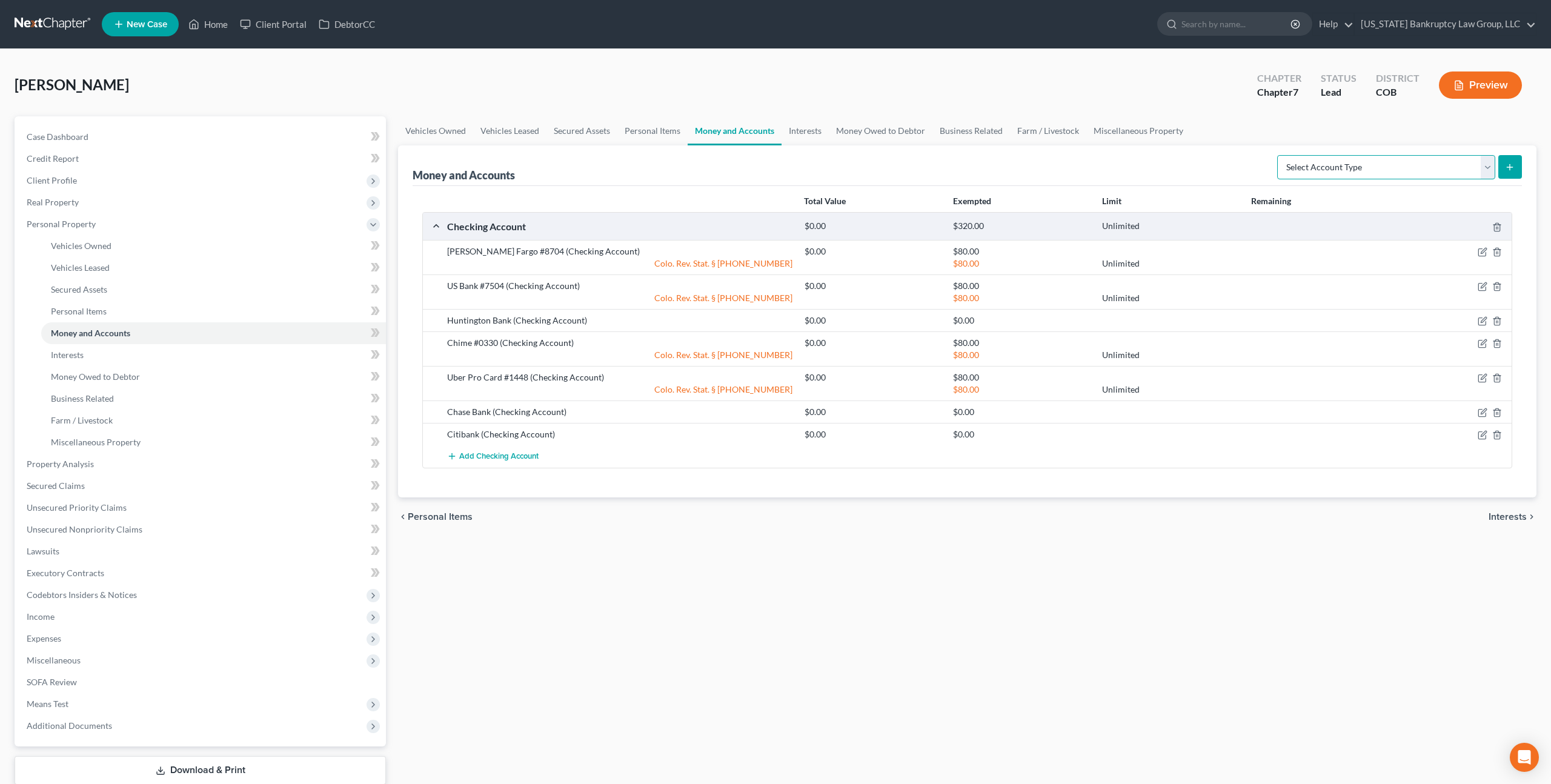
click at [1424, 167] on select "Select Account Type Brokerage Cash on Hand Certificates of Deposit Checking Acc…" at bounding box center [1387, 167] width 218 height 24
select select "safe_deposit_box"
click at [1279, 155] on select "Select Account Type Brokerage Cash on Hand Certificates of Deposit Checking Acc…" at bounding box center [1387, 167] width 218 height 24
click at [1510, 170] on icon "submit" at bounding box center [1511, 168] width 10 height 10
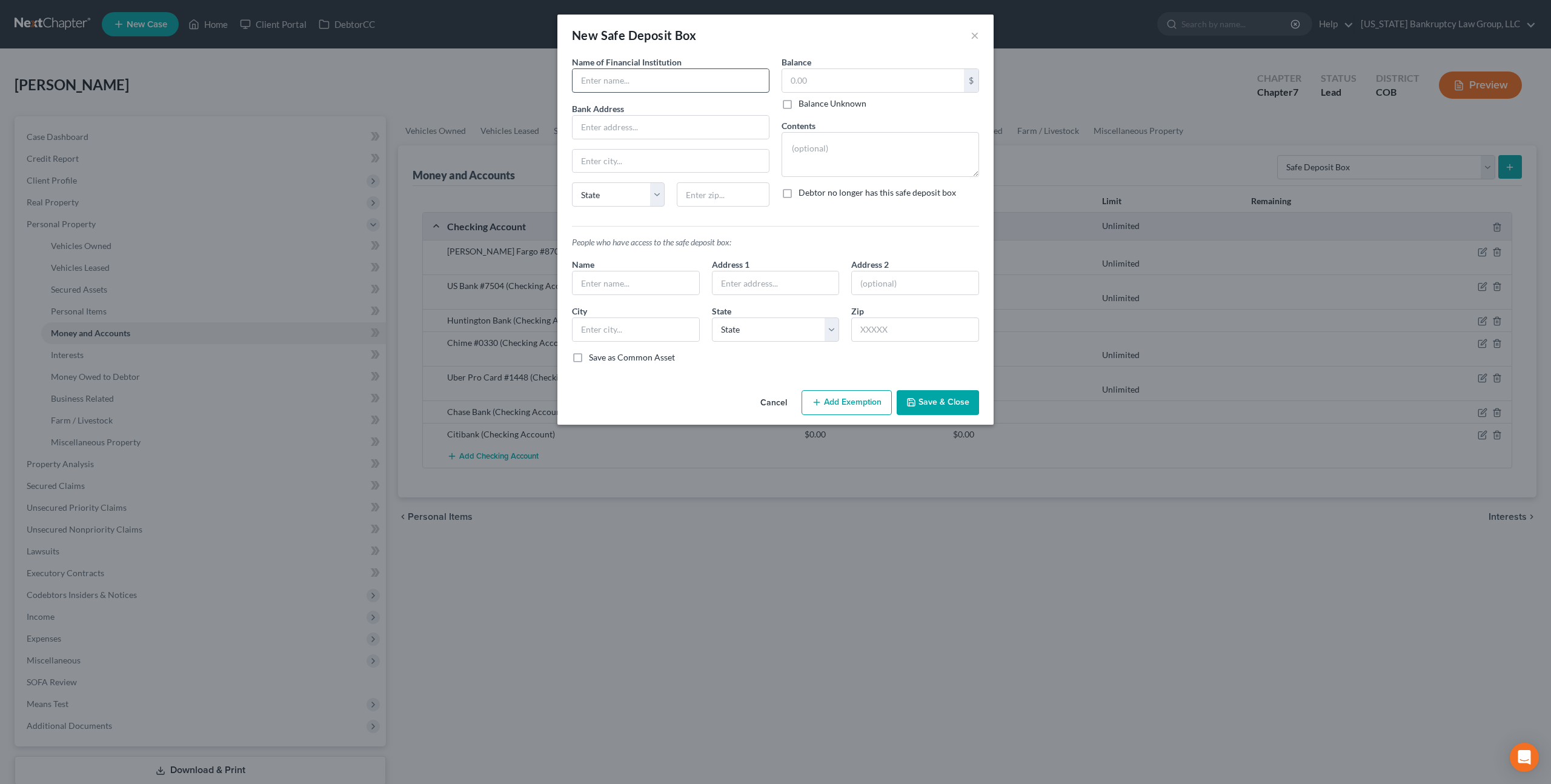
click at [604, 86] on input "text" at bounding box center [671, 81] width 196 height 23
type input "First Bank"
click at [806, 148] on textarea at bounding box center [880, 154] width 197 height 45
type textarea "Vital documents"
click at [787, 83] on input "text" at bounding box center [873, 81] width 182 height 23
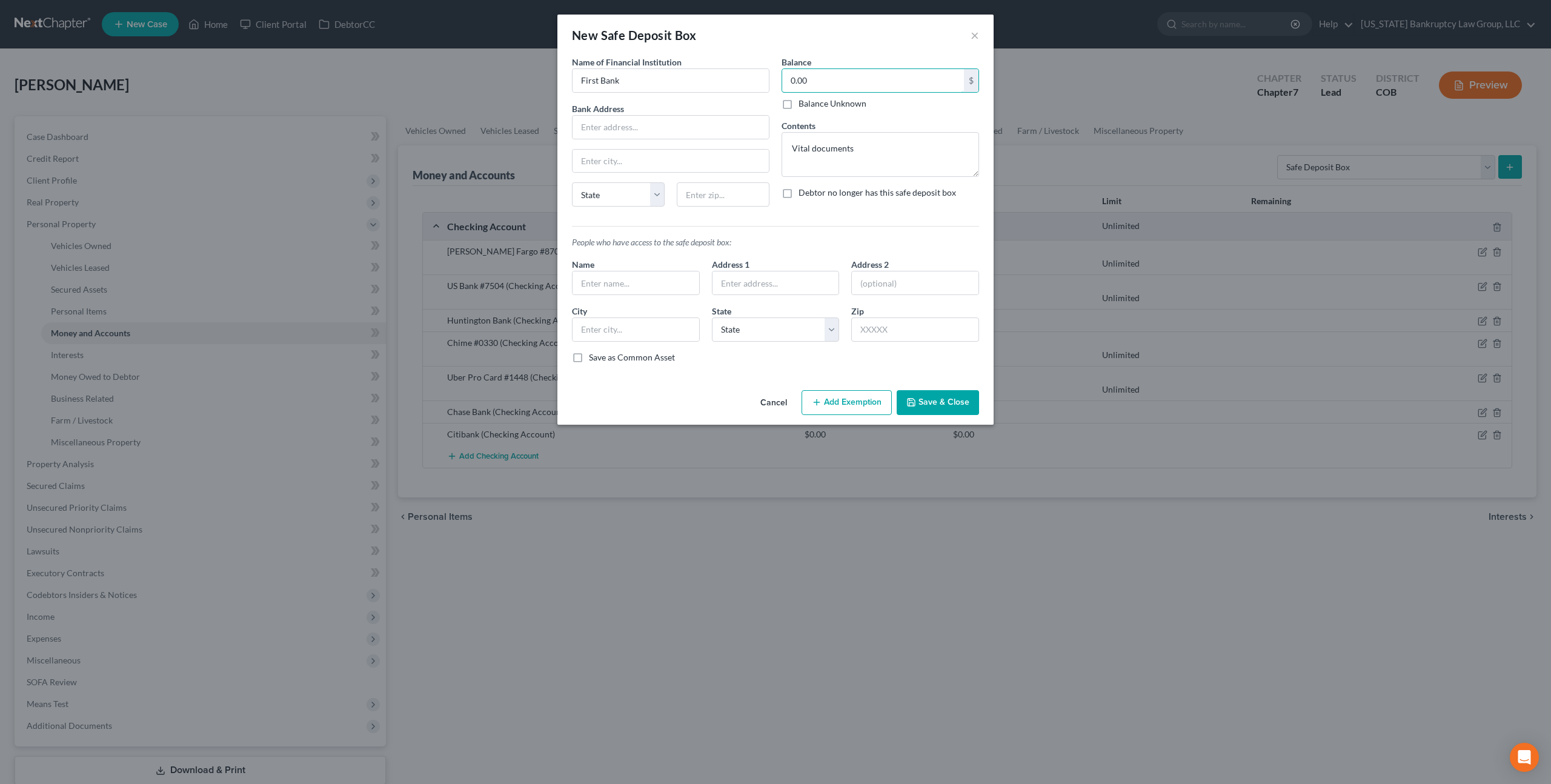
type input "0.00"
click at [938, 399] on button "Save & Close" at bounding box center [939, 403] width 83 height 26
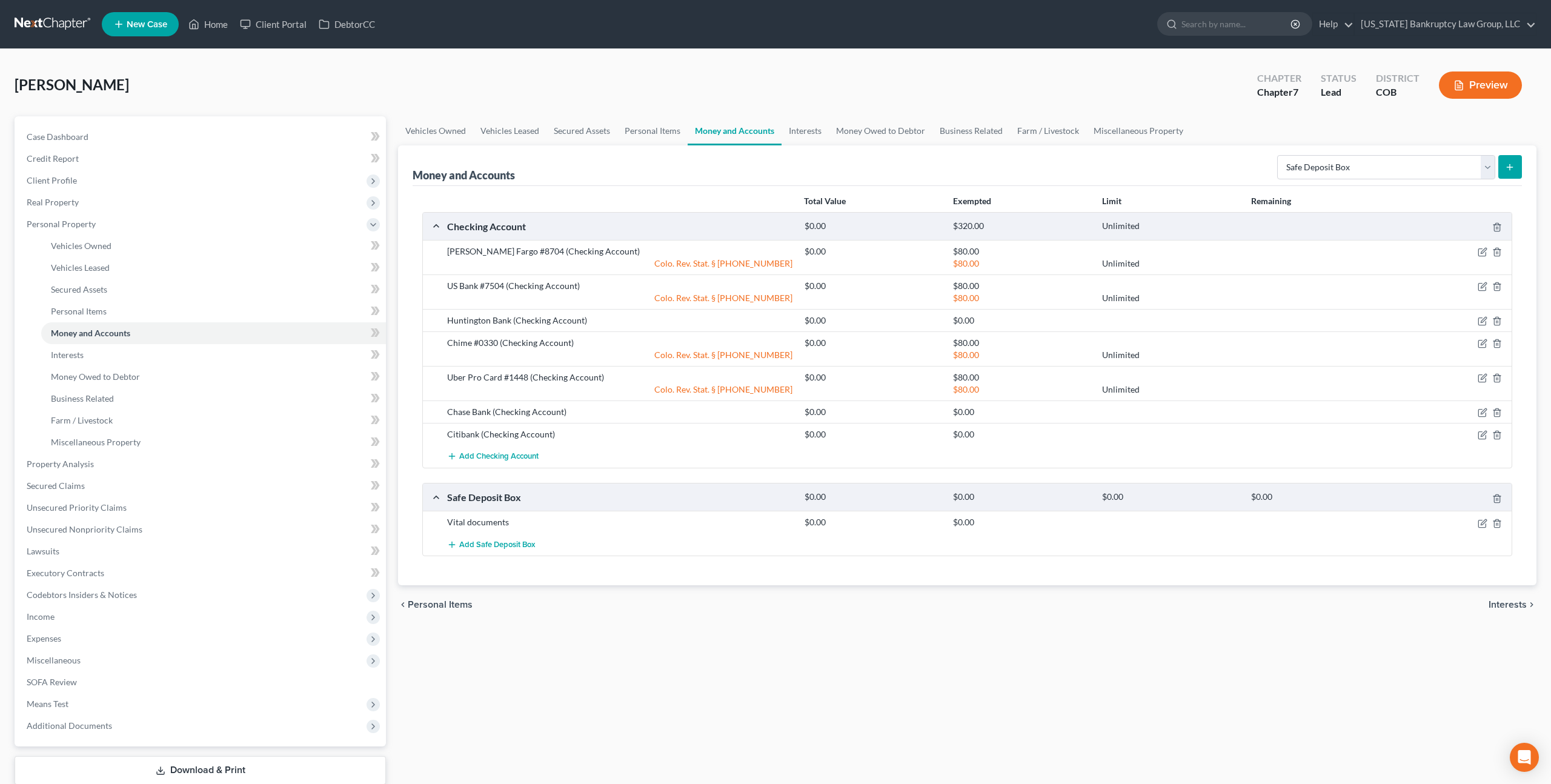
scroll to position [77, 0]
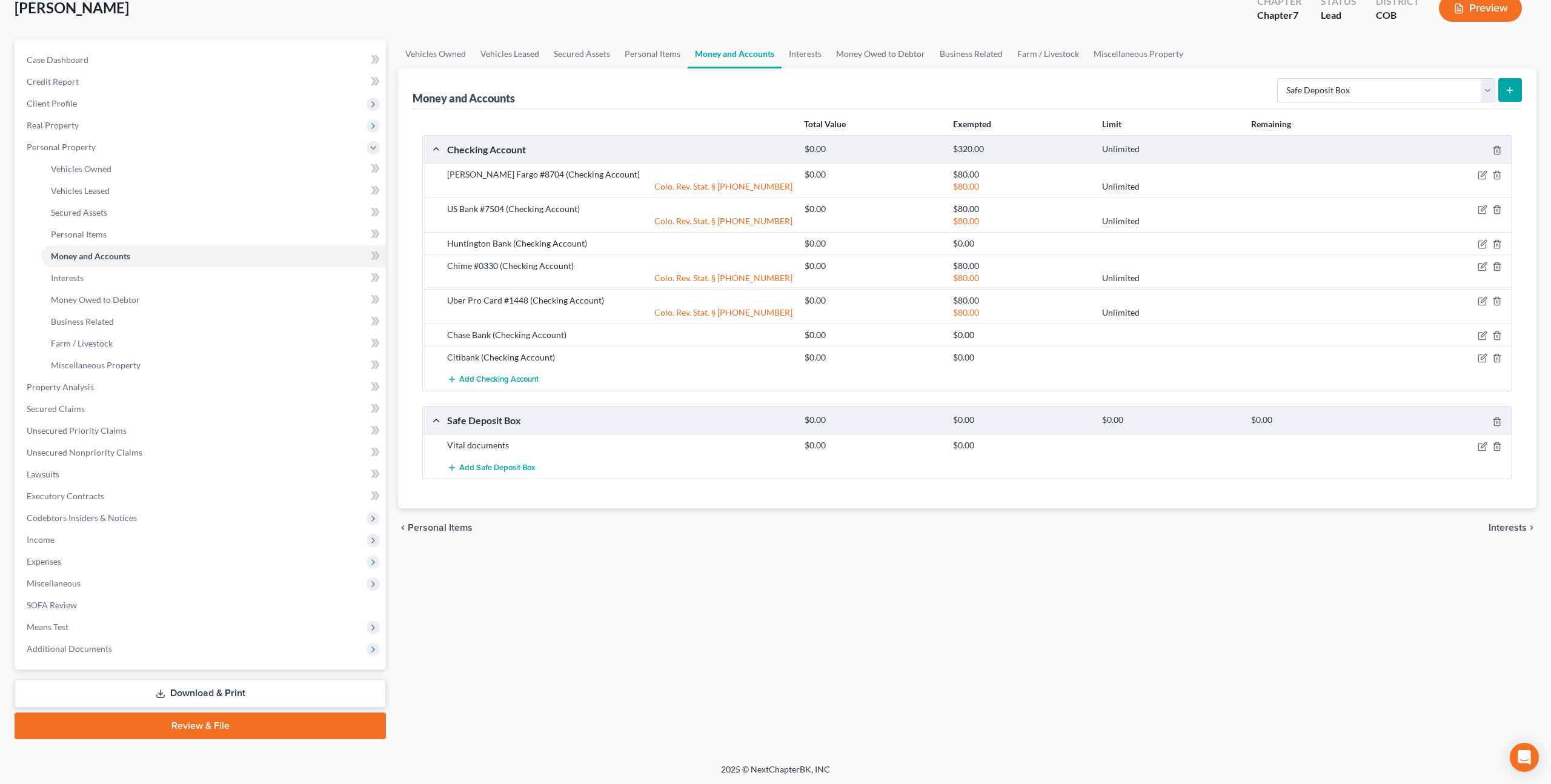
click at [230, 692] on link "Download & Print" at bounding box center [201, 693] width 371 height 29
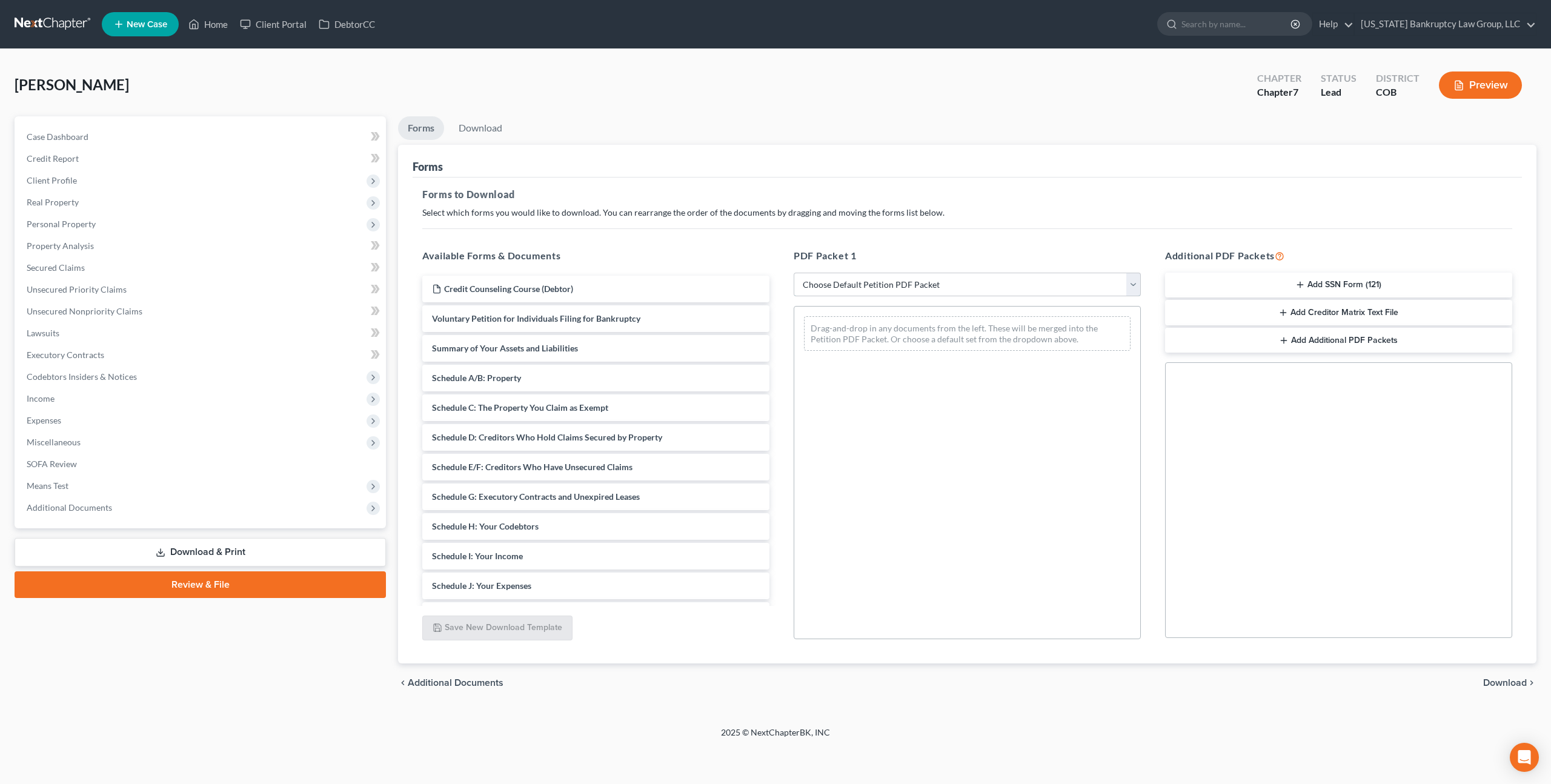
click at [956, 284] on select "Choose Default Petition PDF Packet Complete Bankruptcy Petition (all forms and …" at bounding box center [967, 284] width 348 height 24
select select "0"
click at [794, 272] on select "Choose Default Petition PDF Packet Complete Bankruptcy Petition (all forms and …" at bounding box center [967, 284] width 348 height 24
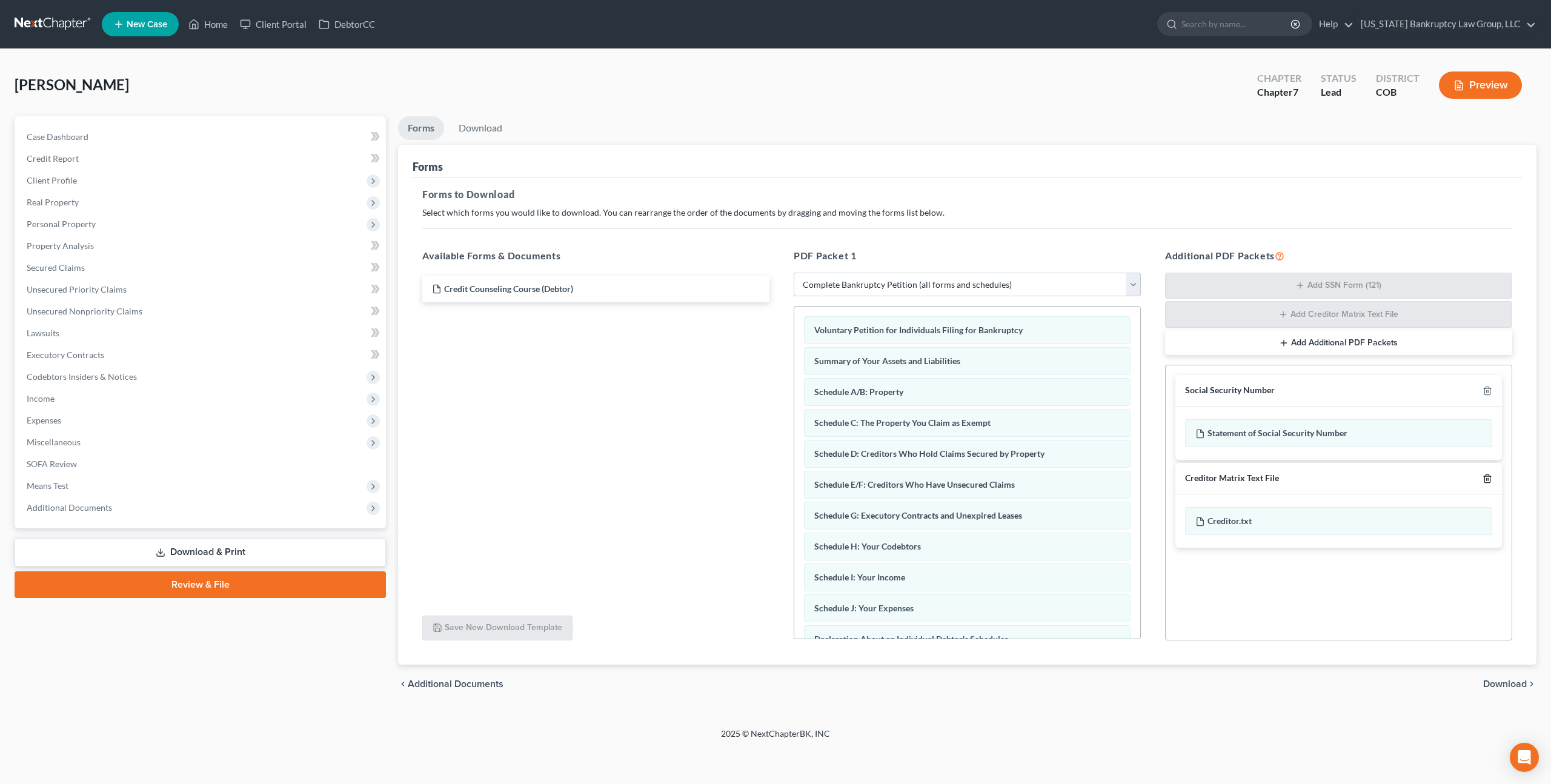
click at [1490, 477] on icon "button" at bounding box center [1487, 479] width 6 height 8
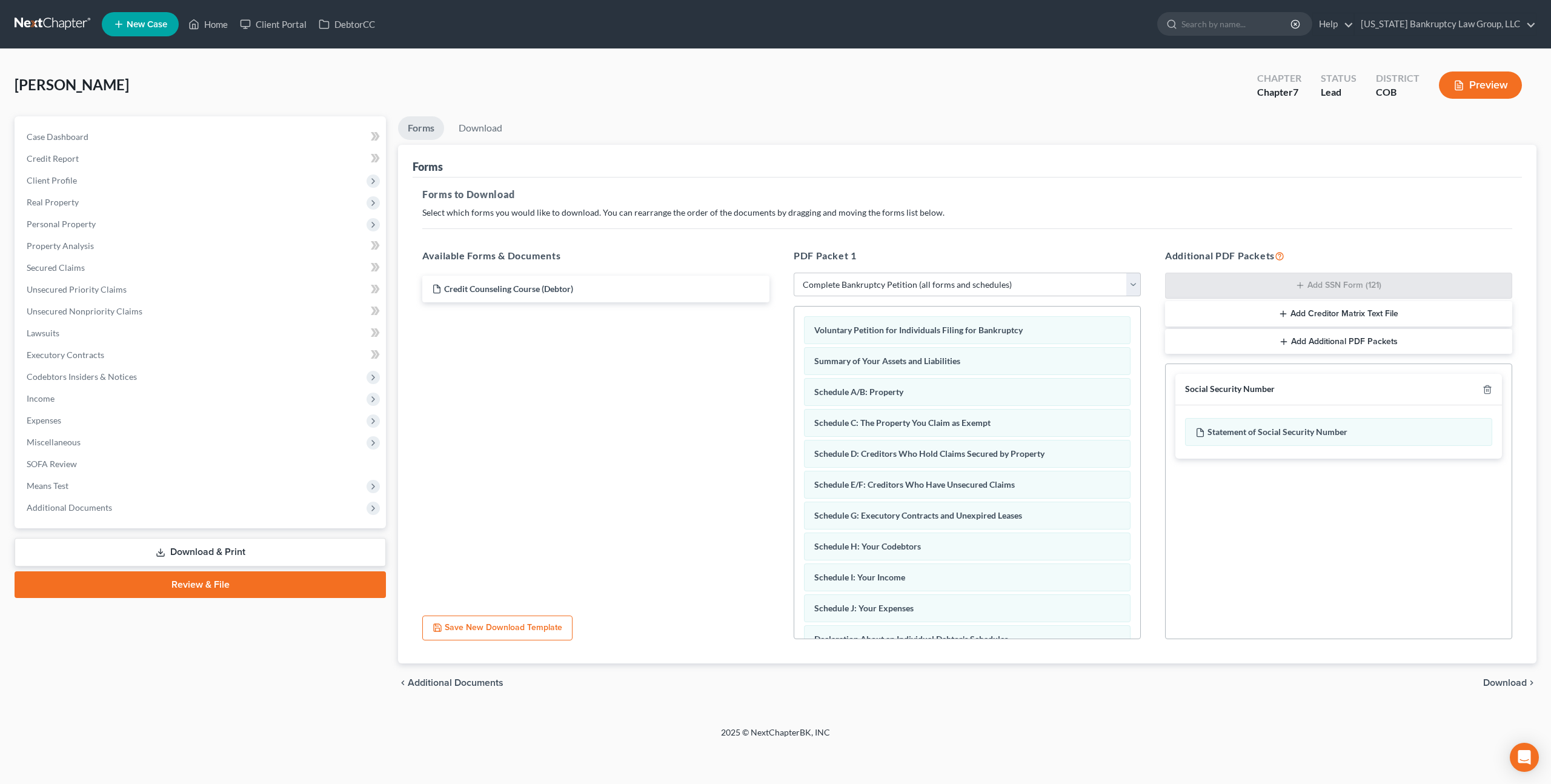
click at [1503, 682] on span "Download" at bounding box center [1505, 682] width 44 height 10
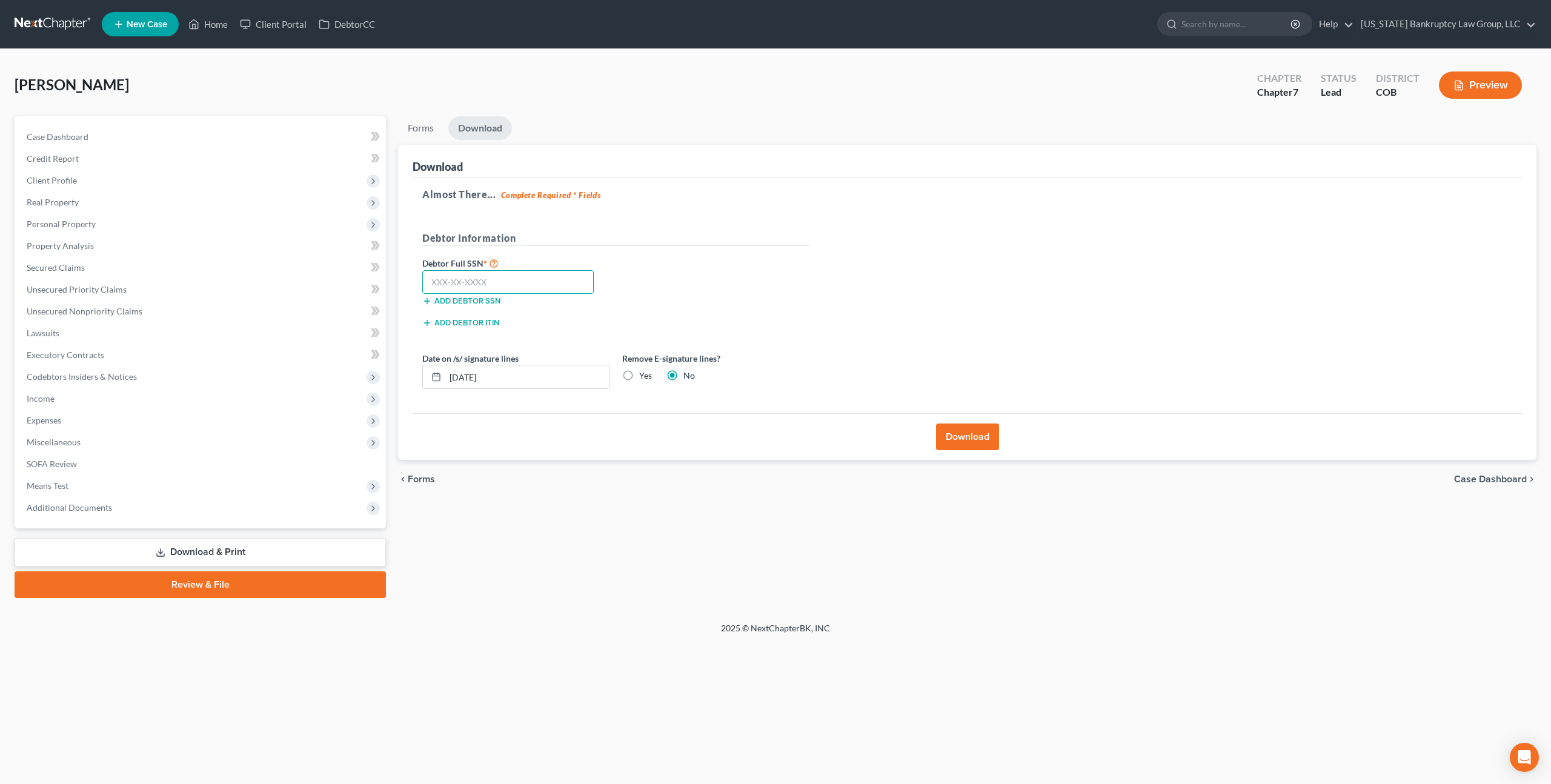
click at [441, 281] on input "text" at bounding box center [508, 281] width 172 height 24
click at [445, 284] on input "296-97-8508" at bounding box center [508, 281] width 172 height 24
click at [461, 281] on input "299-78-5085" at bounding box center [508, 281] width 172 height 24
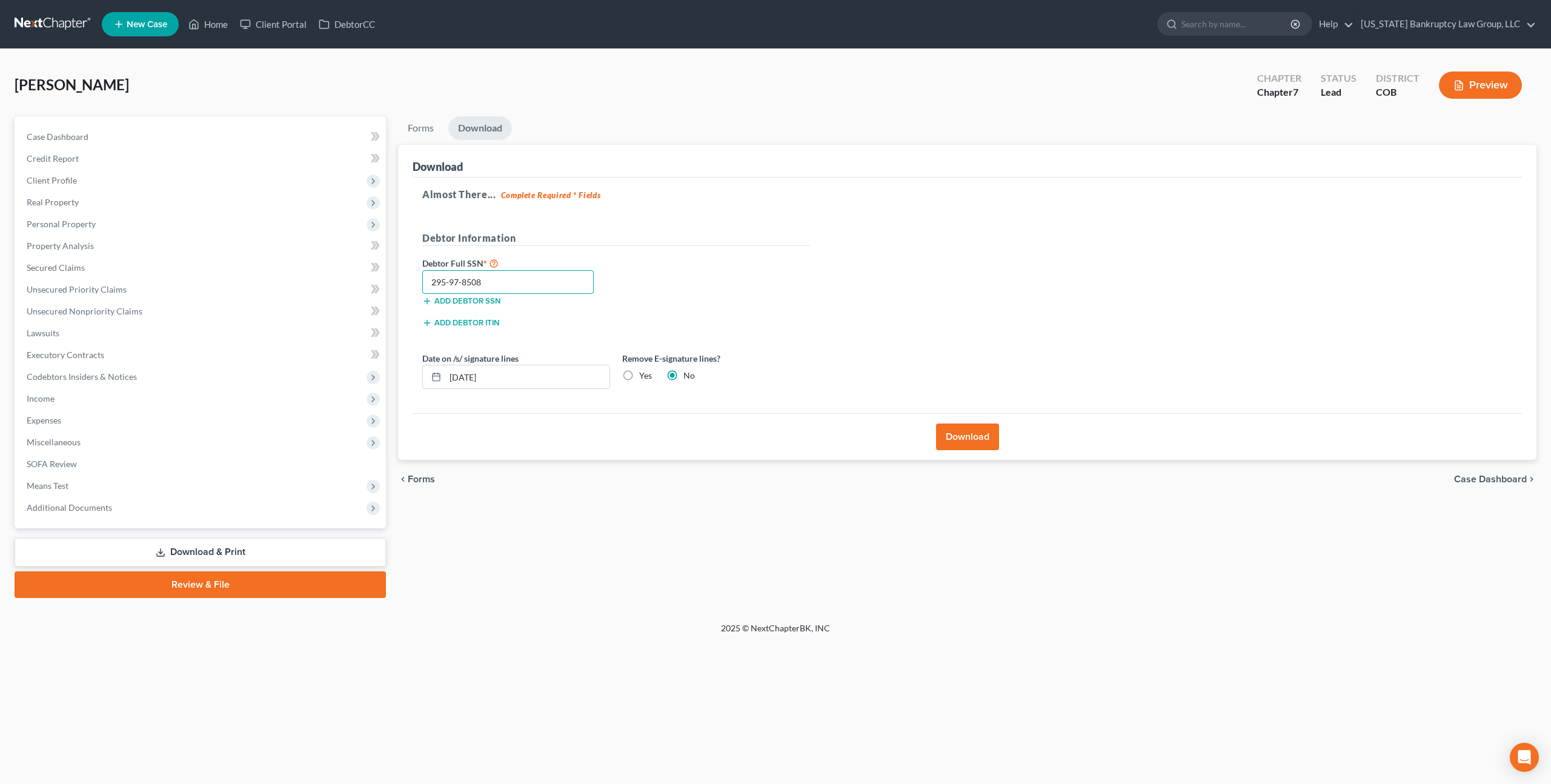
type input "295-97-8508"
click at [973, 430] on button "Download" at bounding box center [967, 437] width 63 height 26
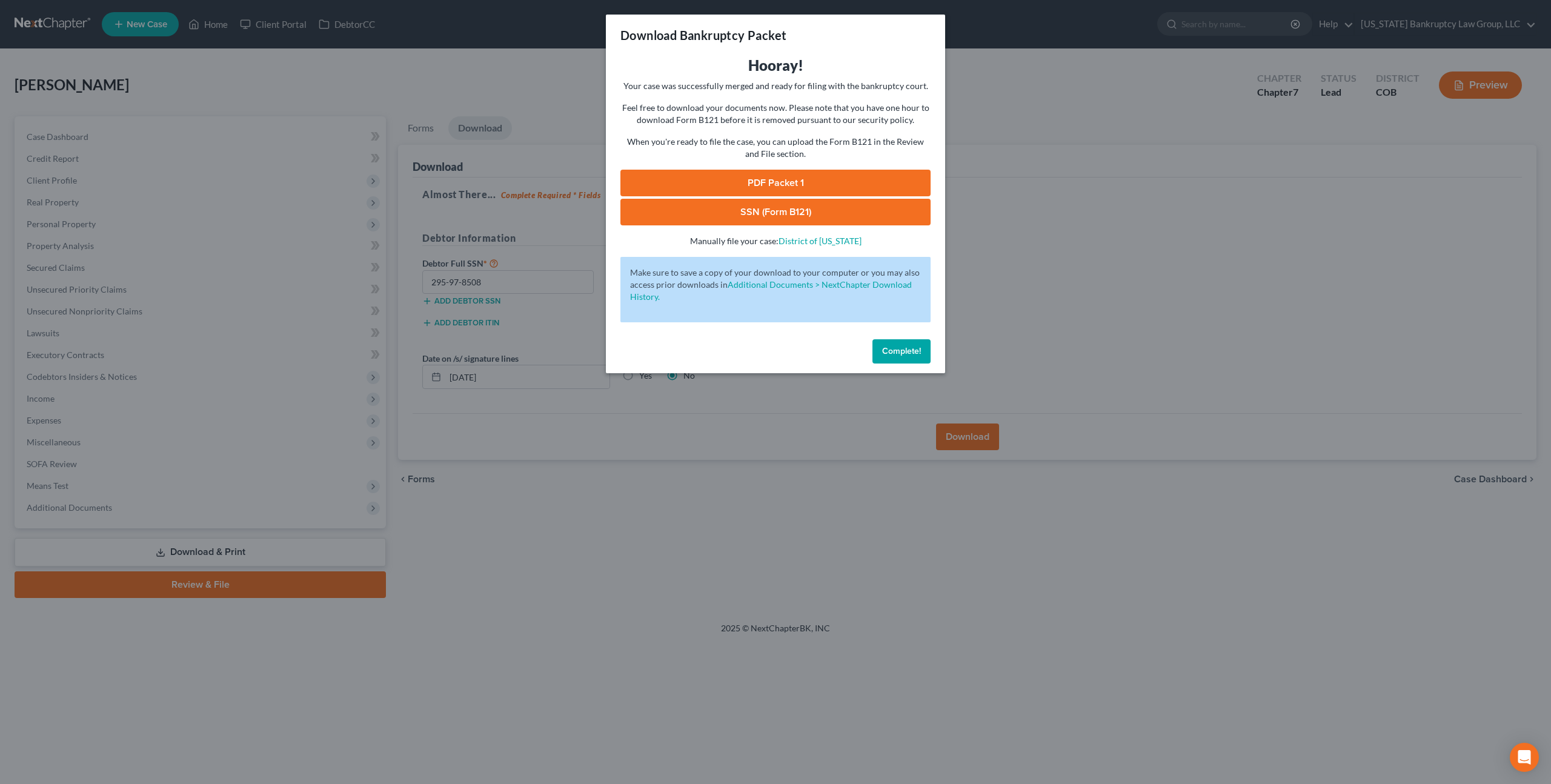
click at [806, 179] on link "PDF Packet 1" at bounding box center [776, 183] width 310 height 26
click at [691, 213] on link "SSN (Form B121)" at bounding box center [776, 212] width 310 height 26
click at [906, 349] on span "Complete!" at bounding box center [901, 351] width 39 height 10
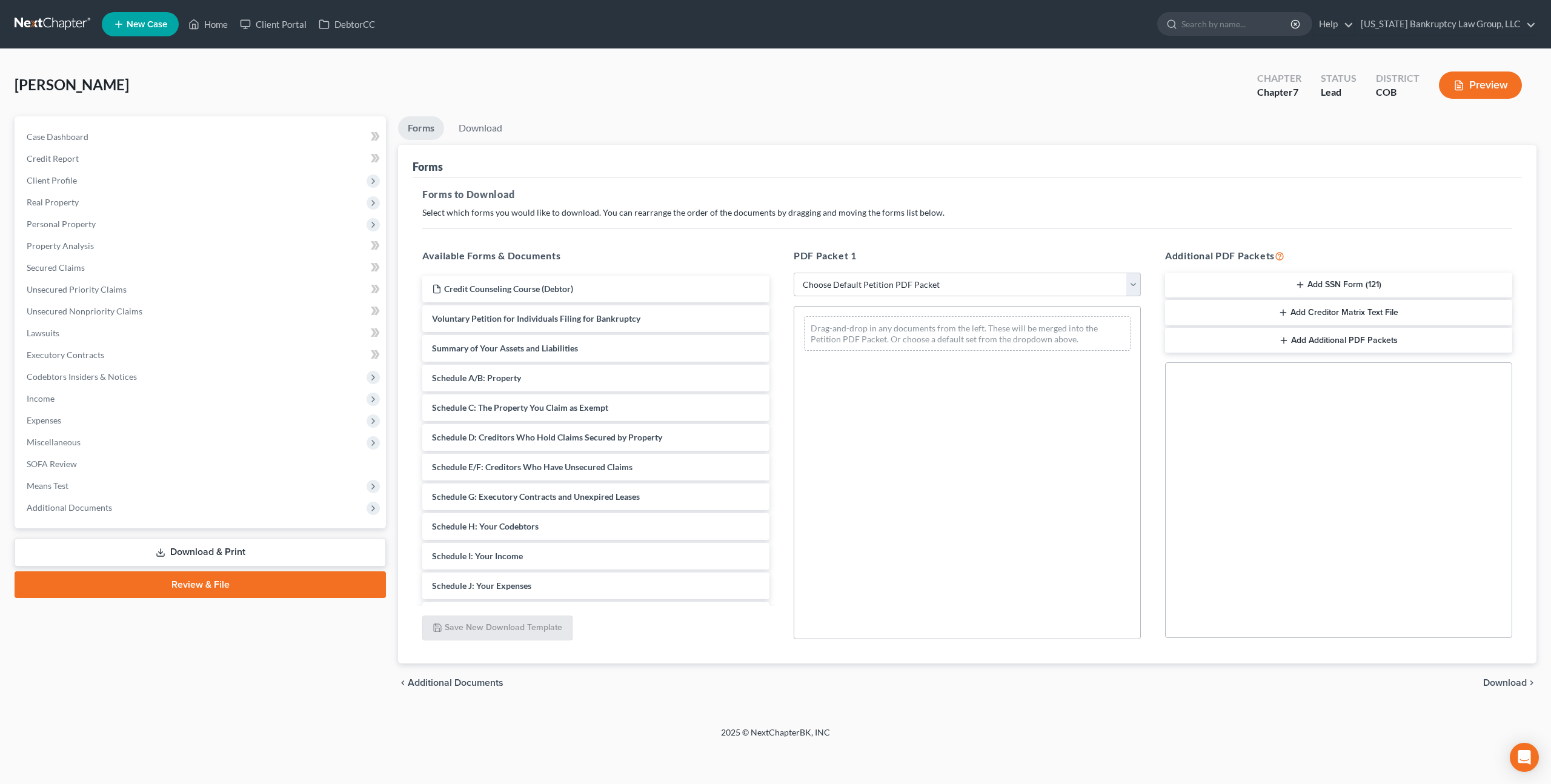
click at [905, 281] on select "Choose Default Petition PDF Packet Complete Bankruptcy Petition (all forms and …" at bounding box center [967, 284] width 348 height 24
select select "3"
click at [794, 272] on select "Choose Default Petition PDF Packet Complete Bankruptcy Petition (all forms and …" at bounding box center [967, 284] width 348 height 24
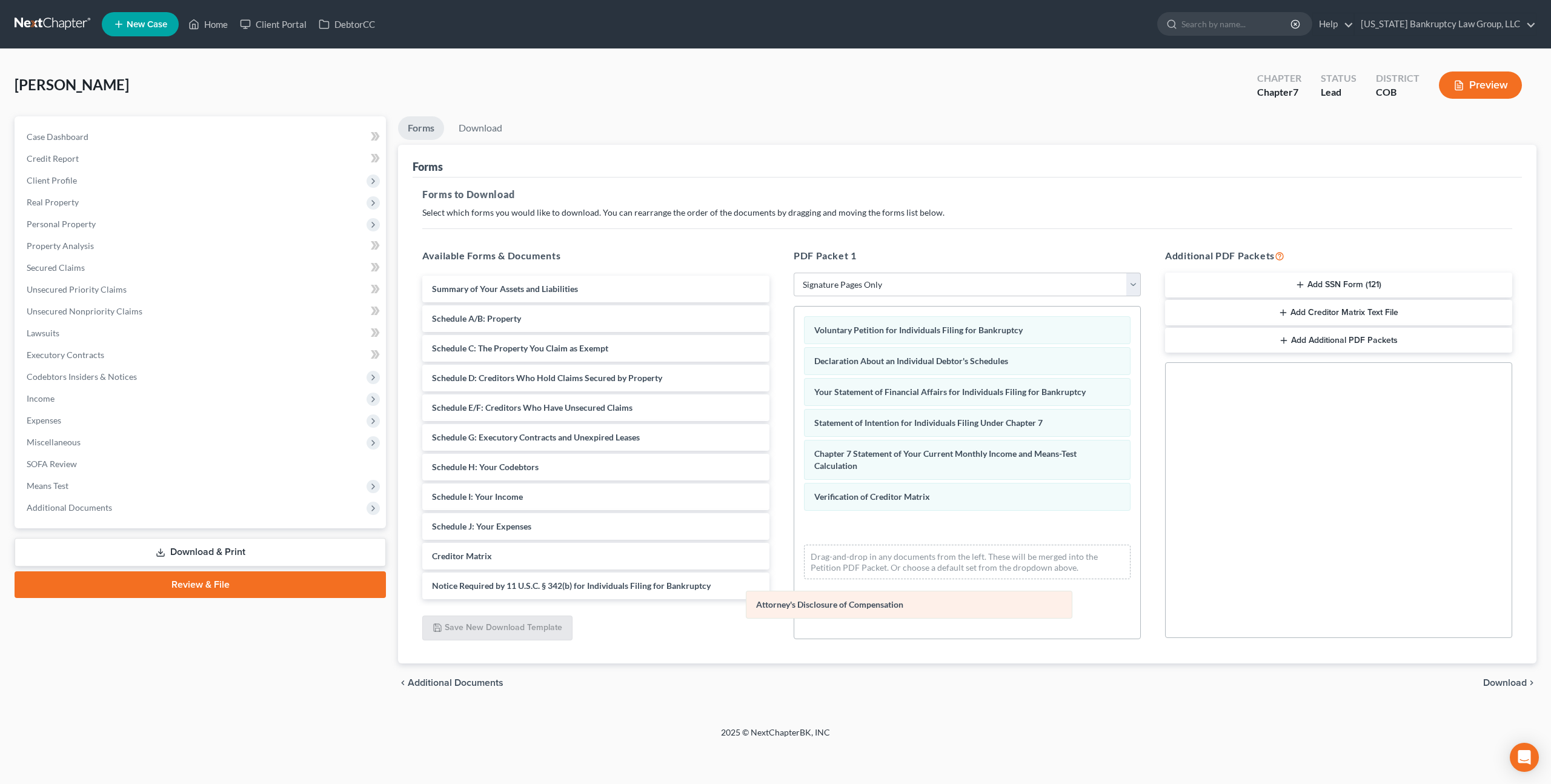
drag, startPoint x: 887, startPoint y: 530, endPoint x: 827, endPoint y: 607, distance: 97.6
click at [827, 589] on div "Attorney's Disclosure of Compensation Voluntary Petition for Individuals Filing…" at bounding box center [967, 447] width 346 height 282
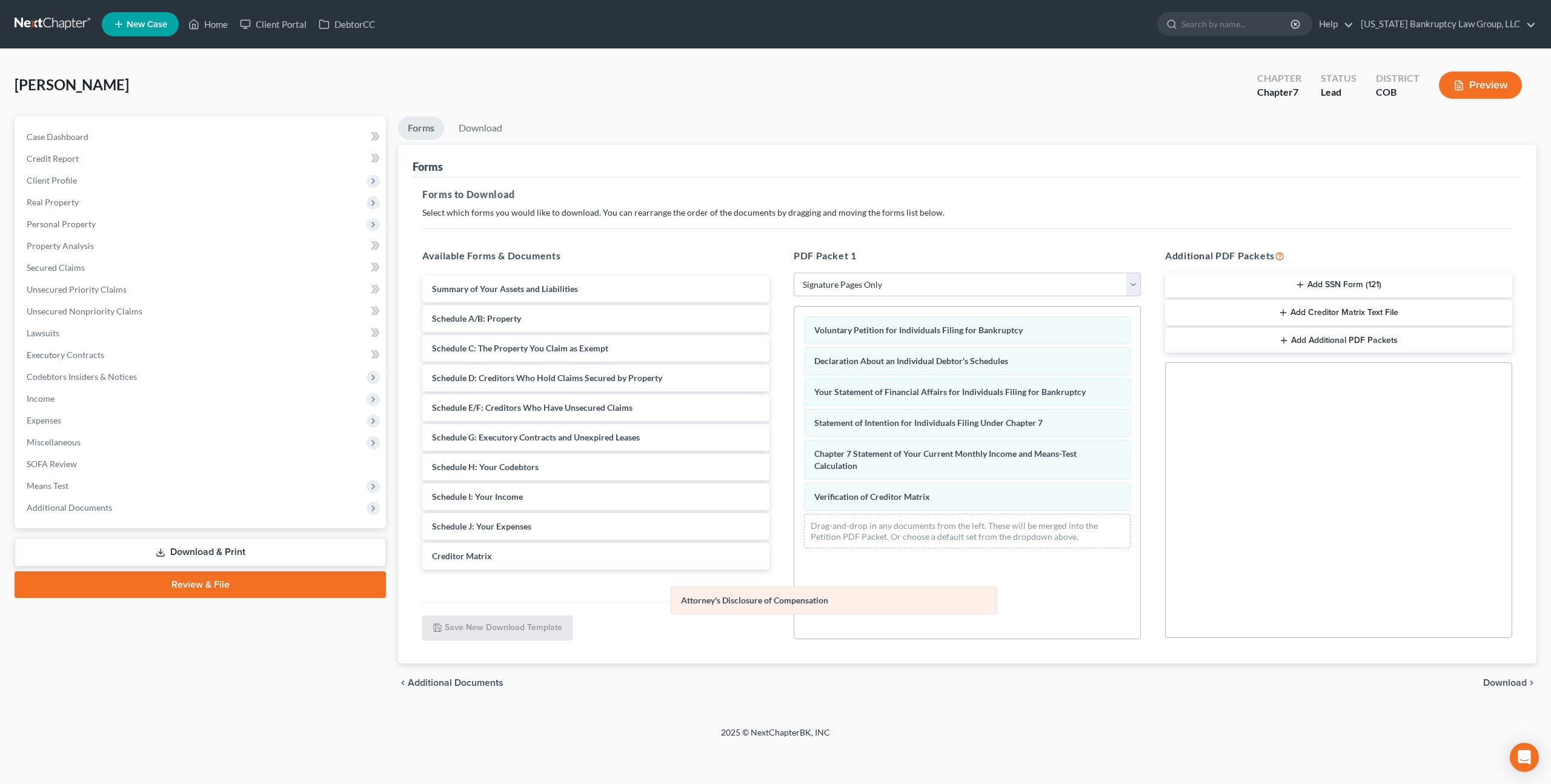
drag, startPoint x: 849, startPoint y: 523, endPoint x: 712, endPoint y: 604, distance: 159.2
click at [794, 558] on div "Attorney's Disclosure of Compensation Voluntary Petition for Individuals Filing…" at bounding box center [967, 432] width 346 height 252
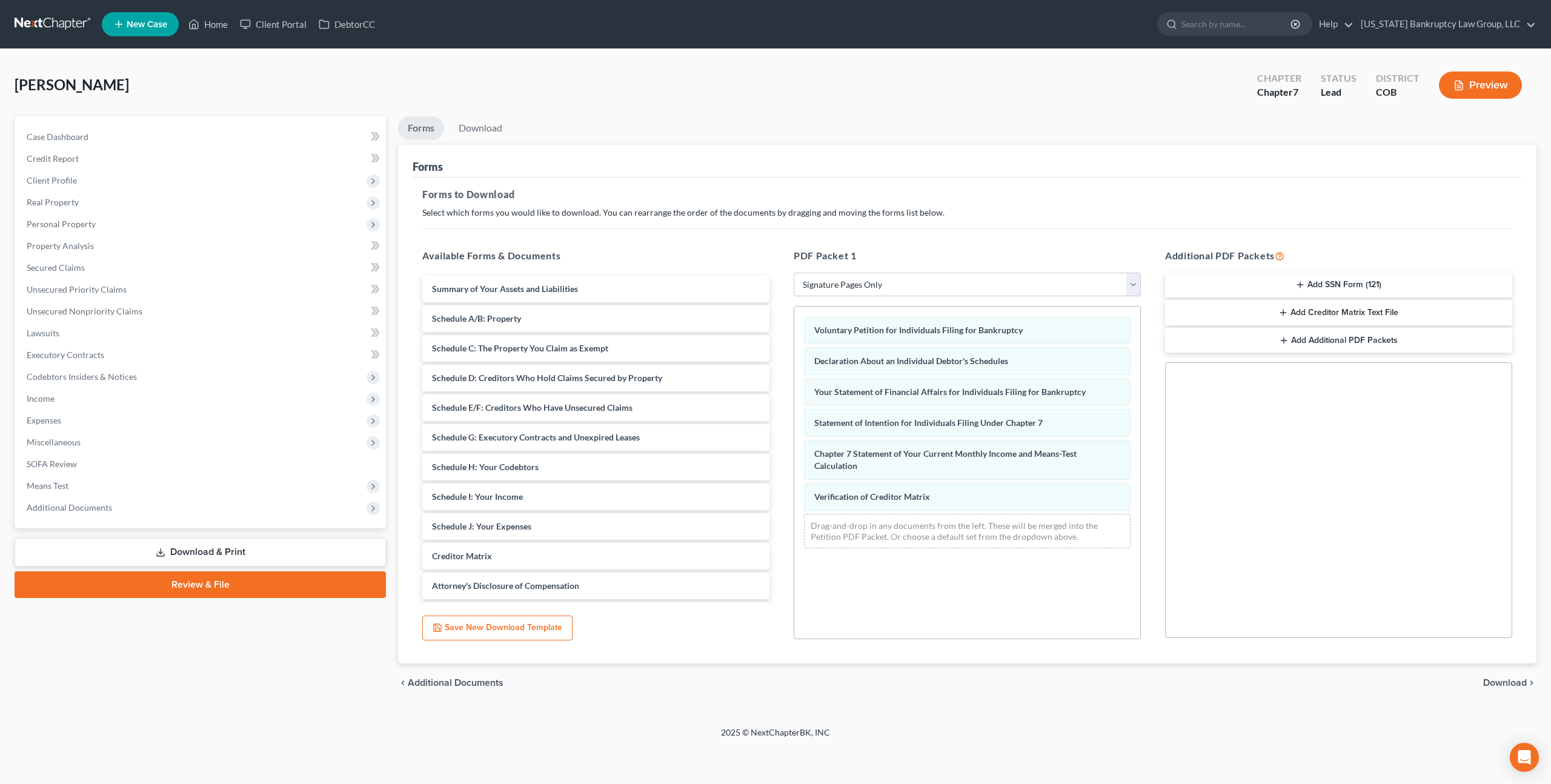
click at [1491, 682] on span "Download" at bounding box center [1505, 682] width 44 height 10
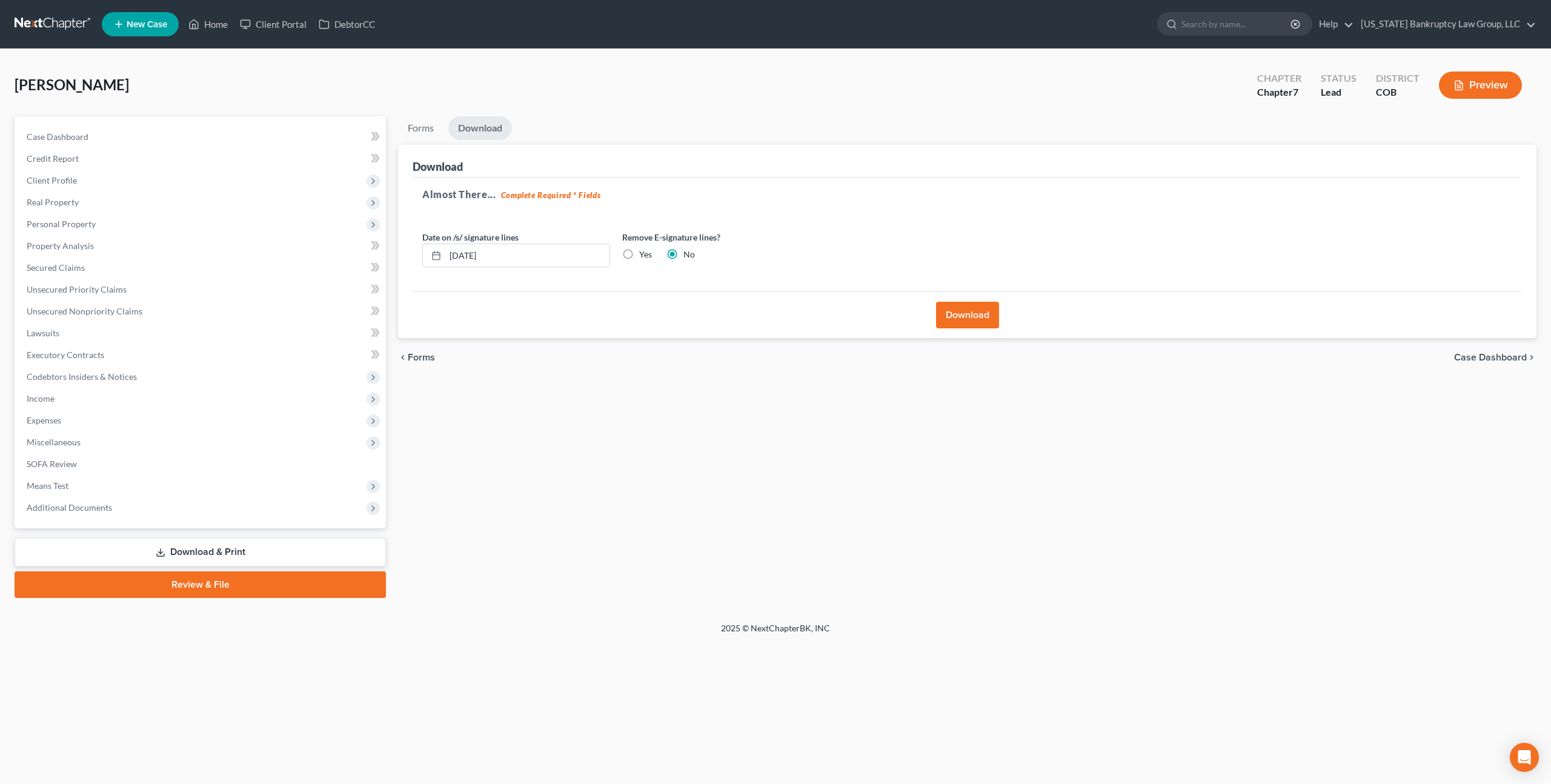
click at [976, 309] on button "Download" at bounding box center [967, 315] width 63 height 26
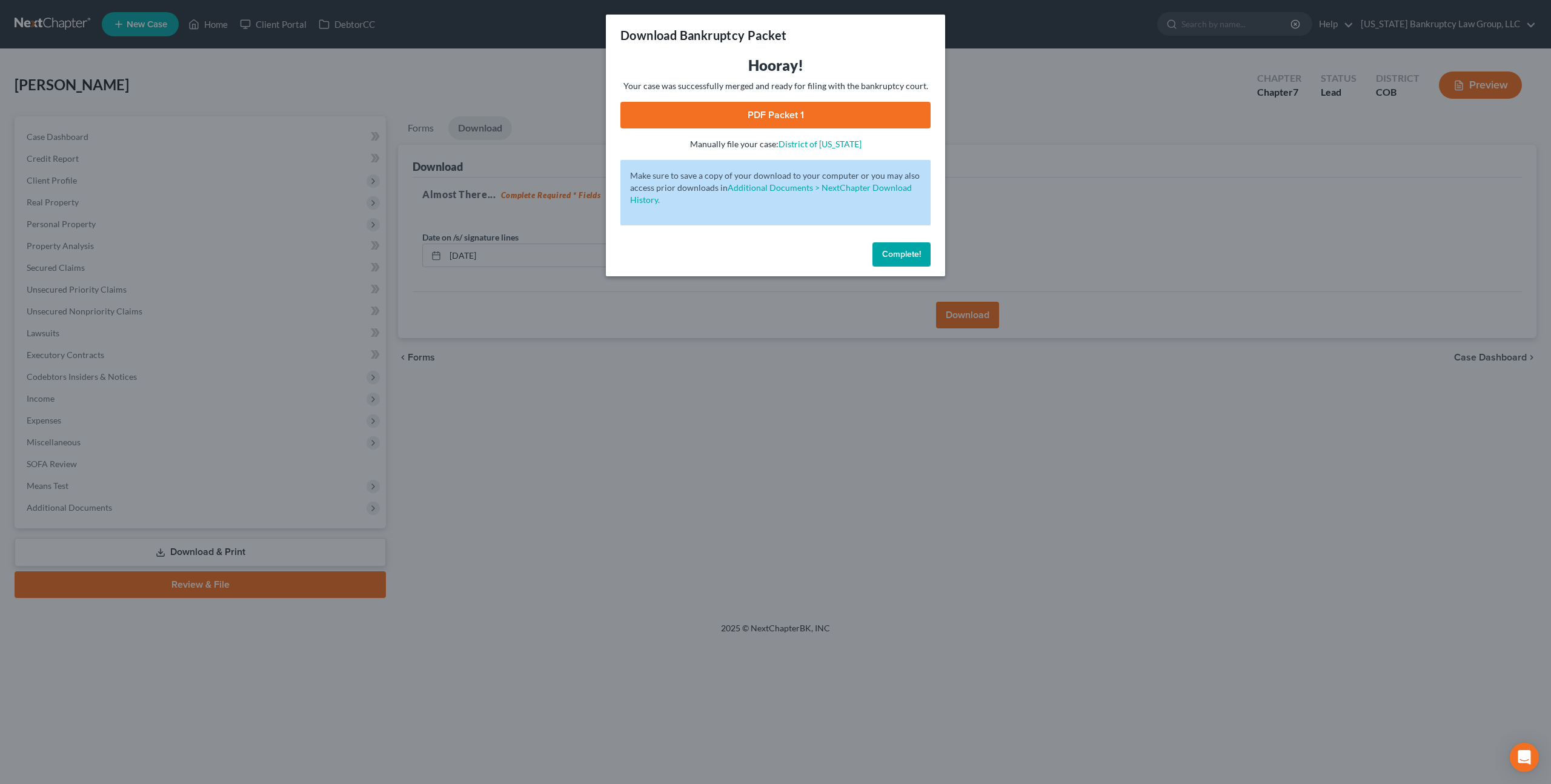
click at [856, 120] on link "PDF Packet 1" at bounding box center [776, 115] width 310 height 26
click at [904, 256] on span "Complete!" at bounding box center [901, 254] width 39 height 10
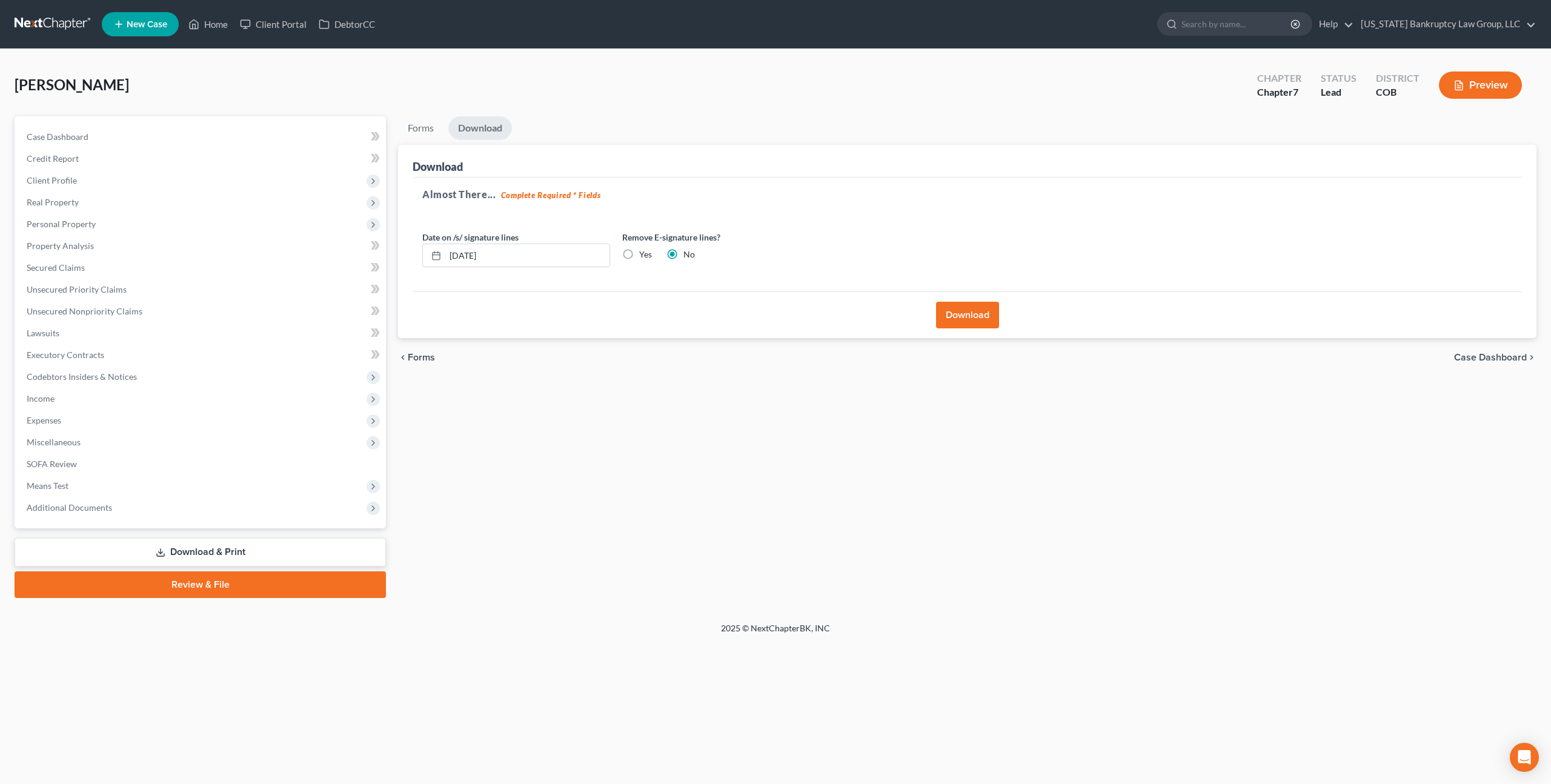
click at [59, 29] on link at bounding box center [54, 24] width 78 height 21
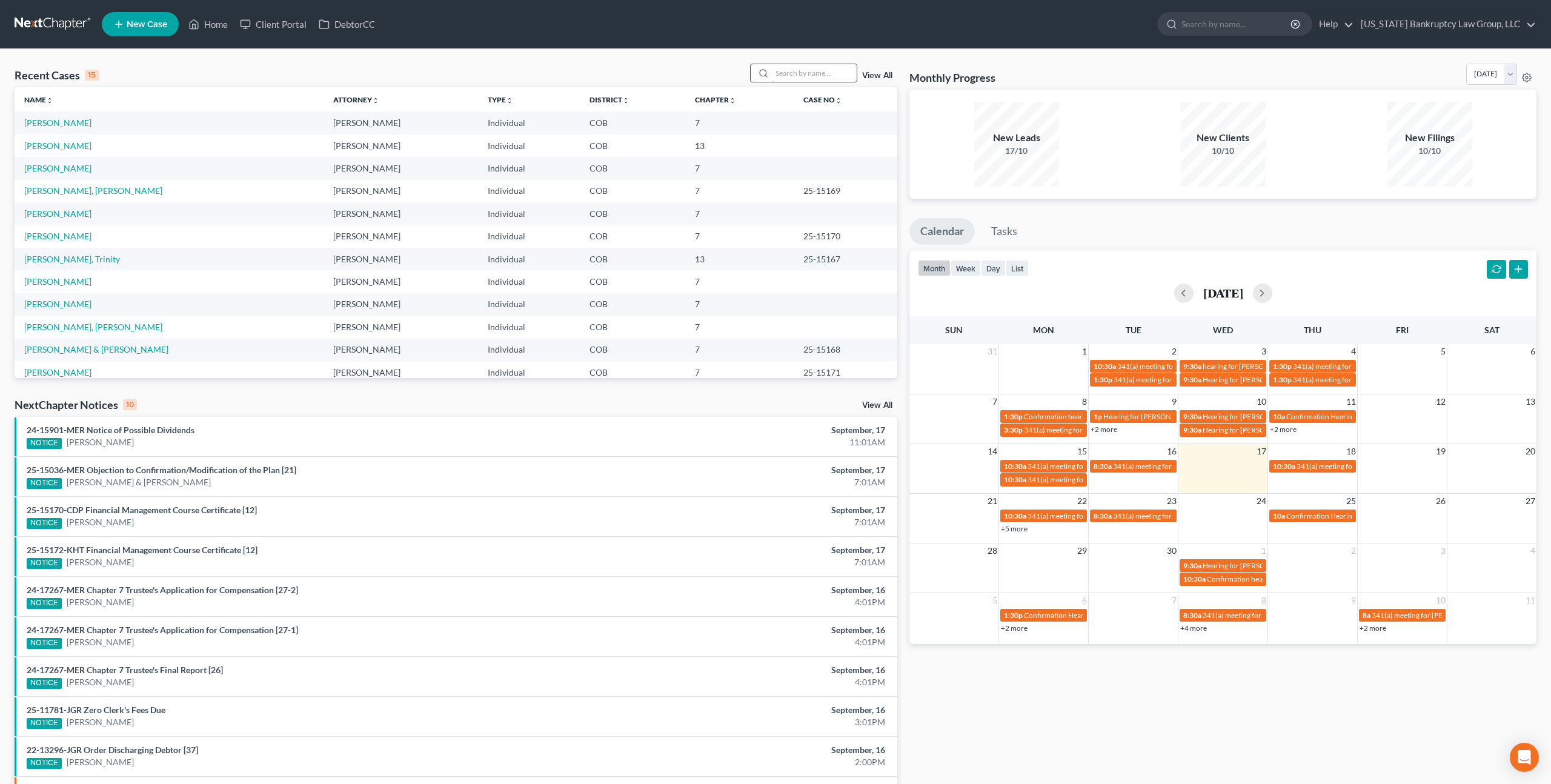
click at [785, 75] on input "search" at bounding box center [814, 73] width 85 height 17
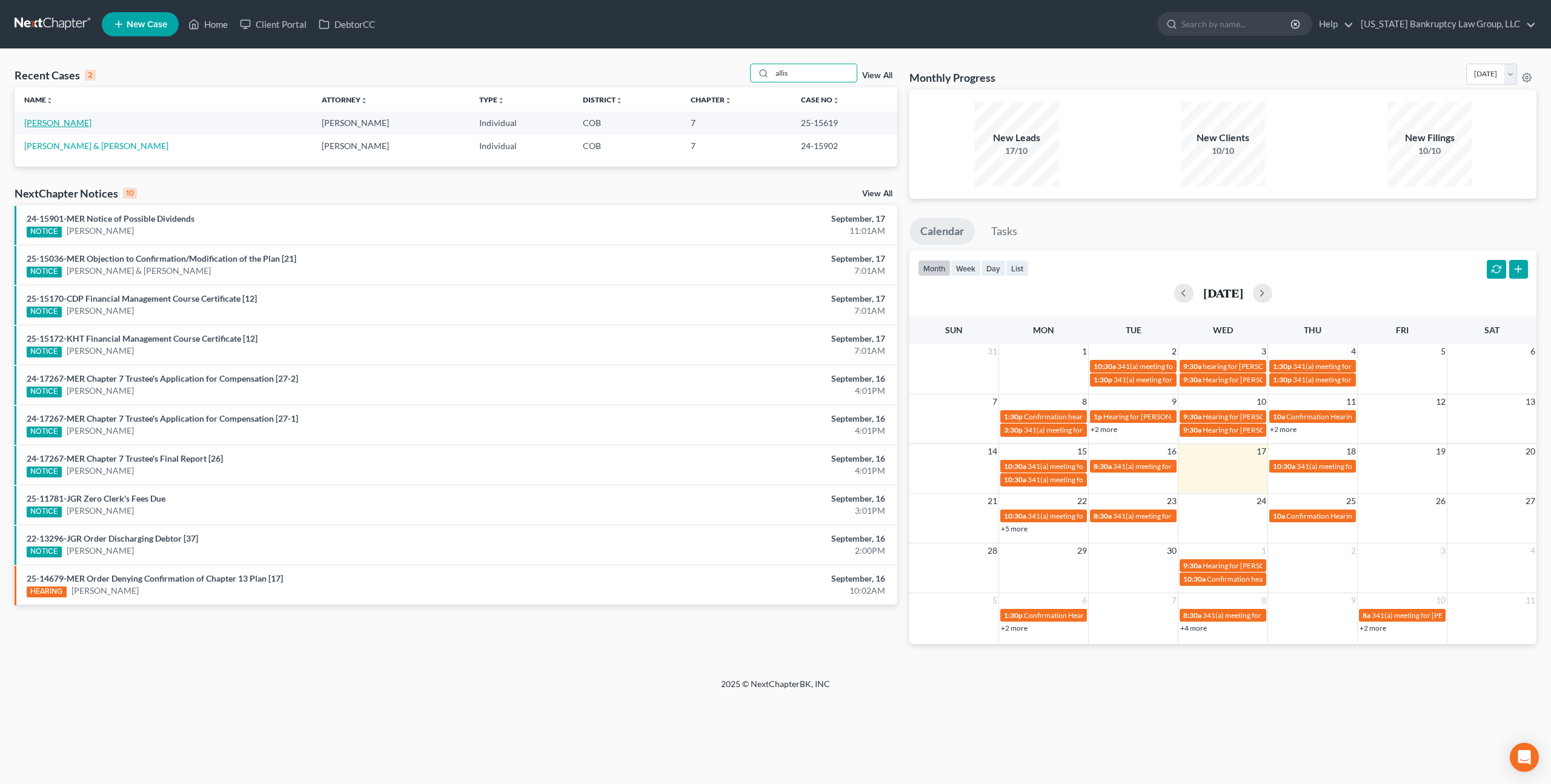
type input "allis"
click at [53, 124] on link "[PERSON_NAME]" at bounding box center [57, 122] width 67 height 10
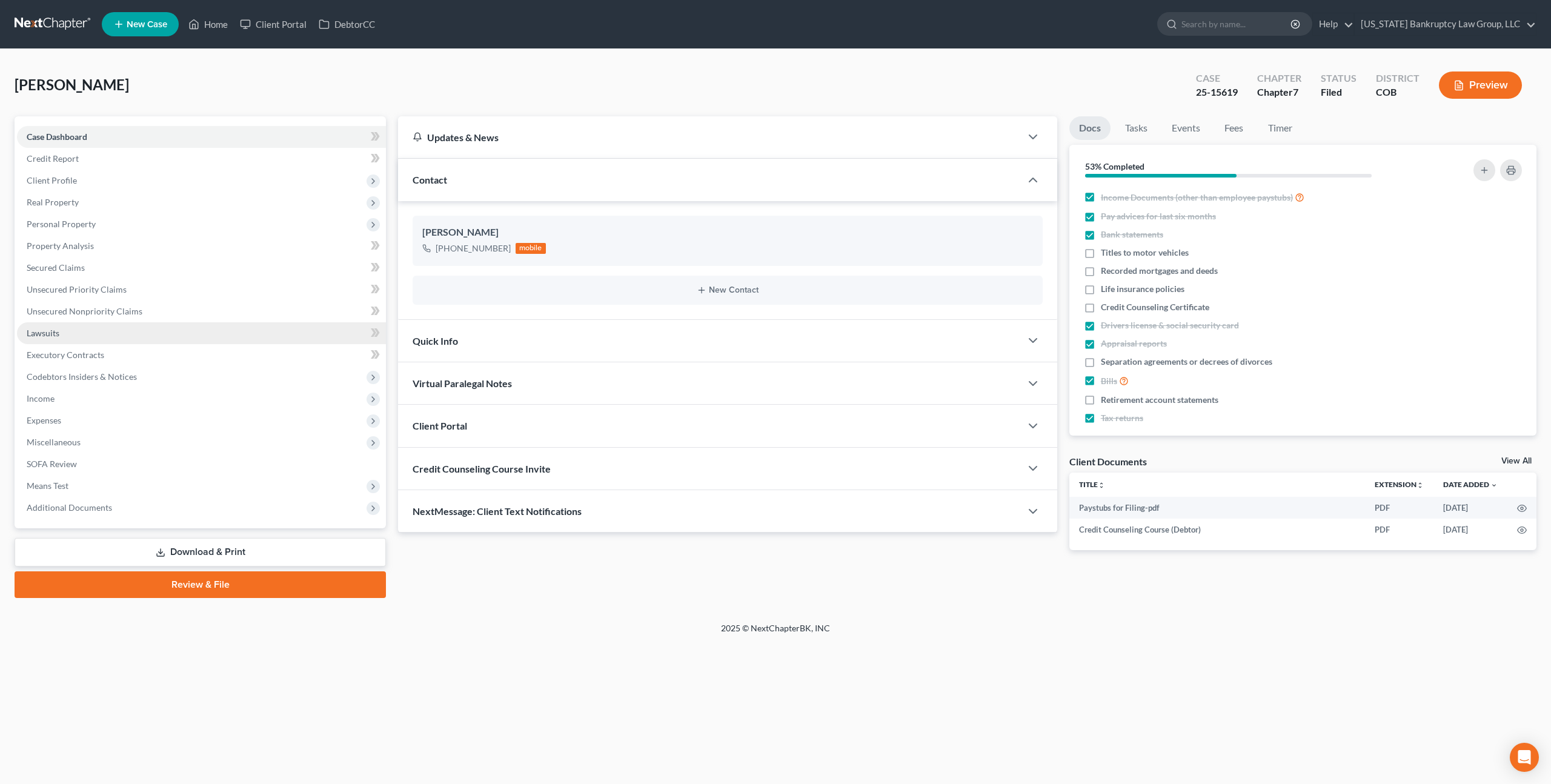
click at [64, 333] on link "Lawsuits" at bounding box center [201, 333] width 369 height 21
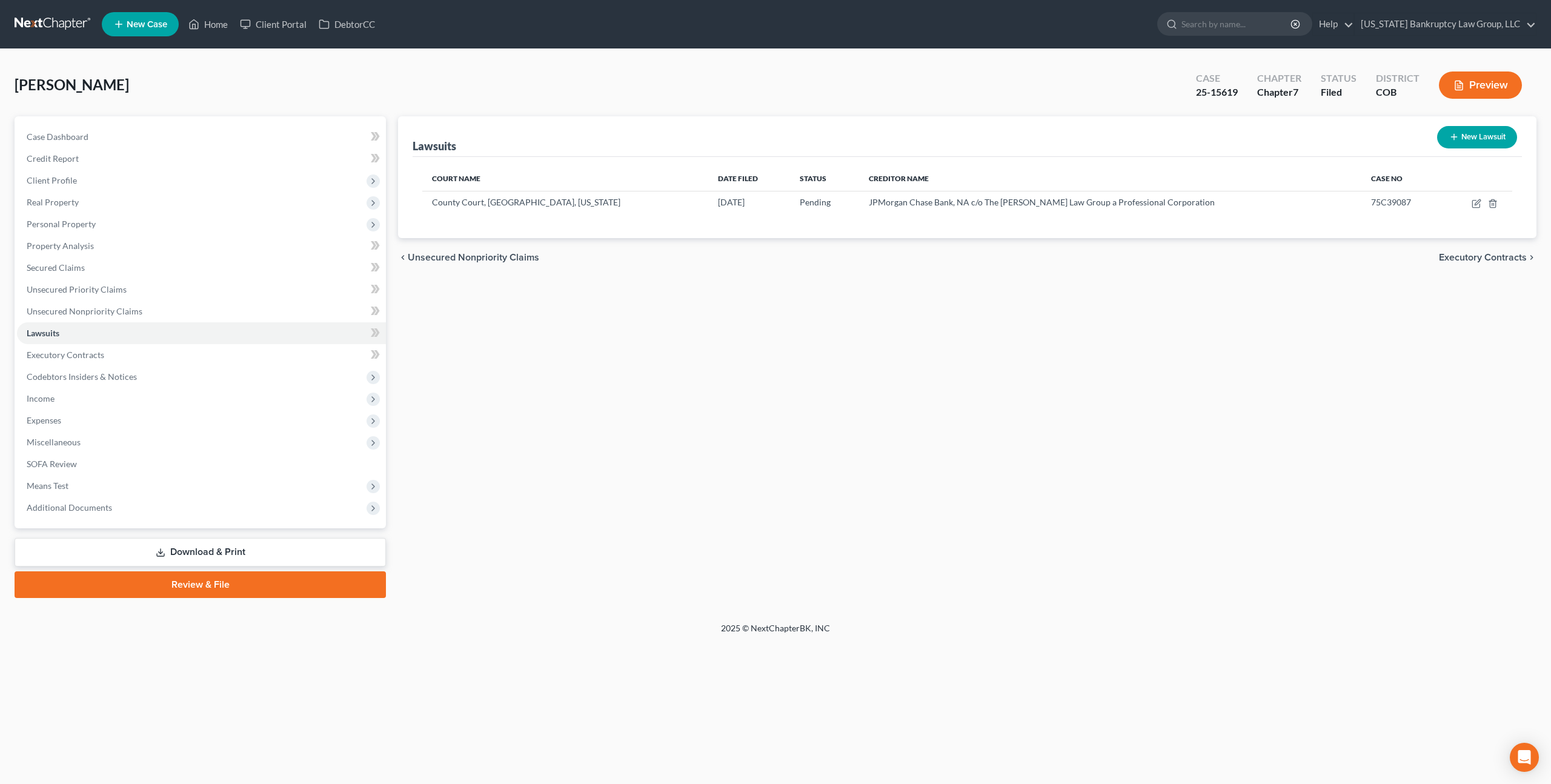
click at [80, 22] on link at bounding box center [54, 24] width 78 height 21
